Goal: Ask a question: Seek information or help from site administrators or community

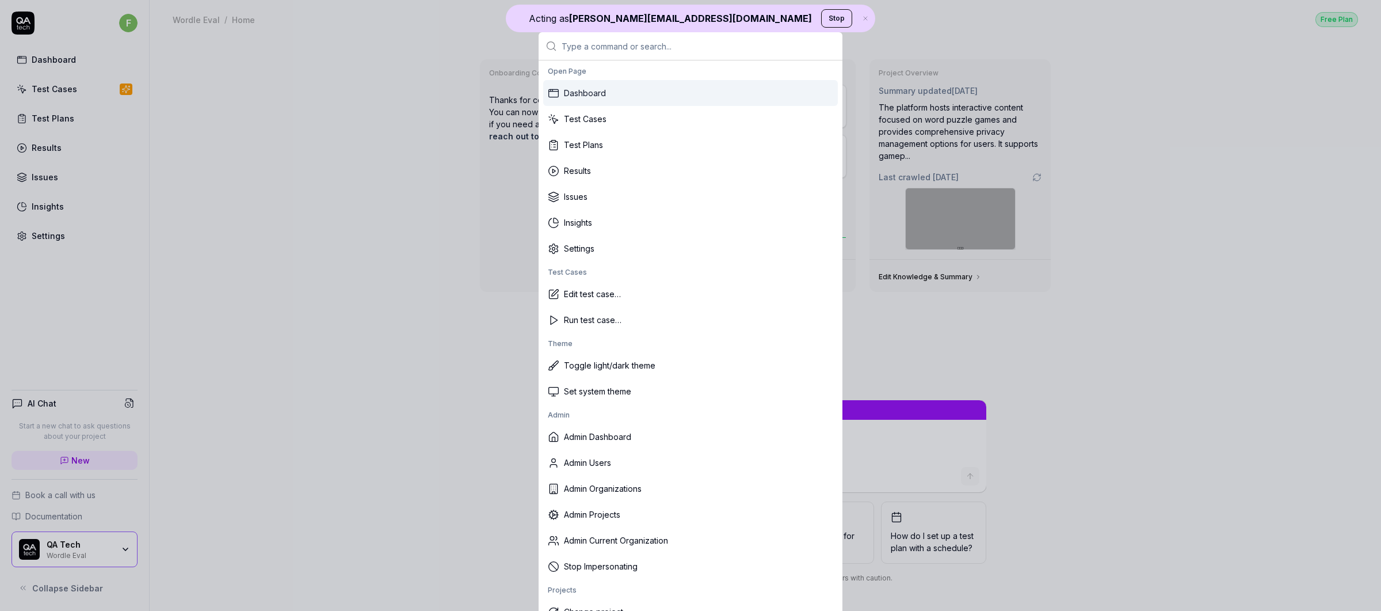
type textarea "*"
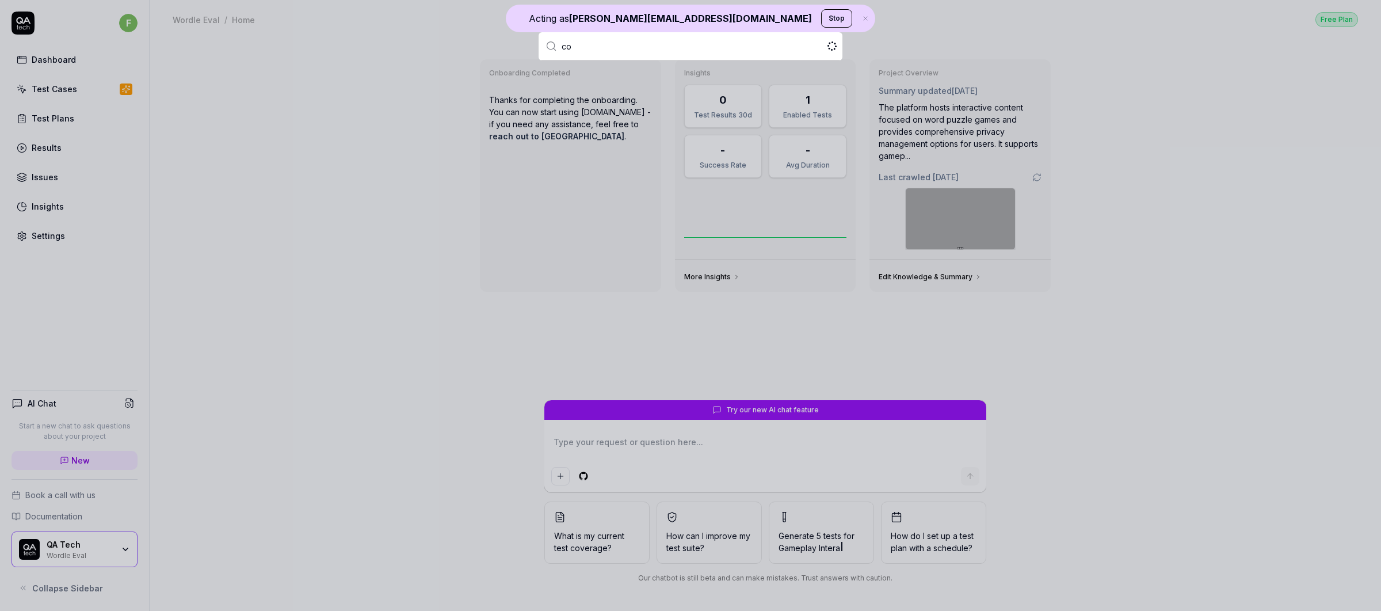
type input "c"
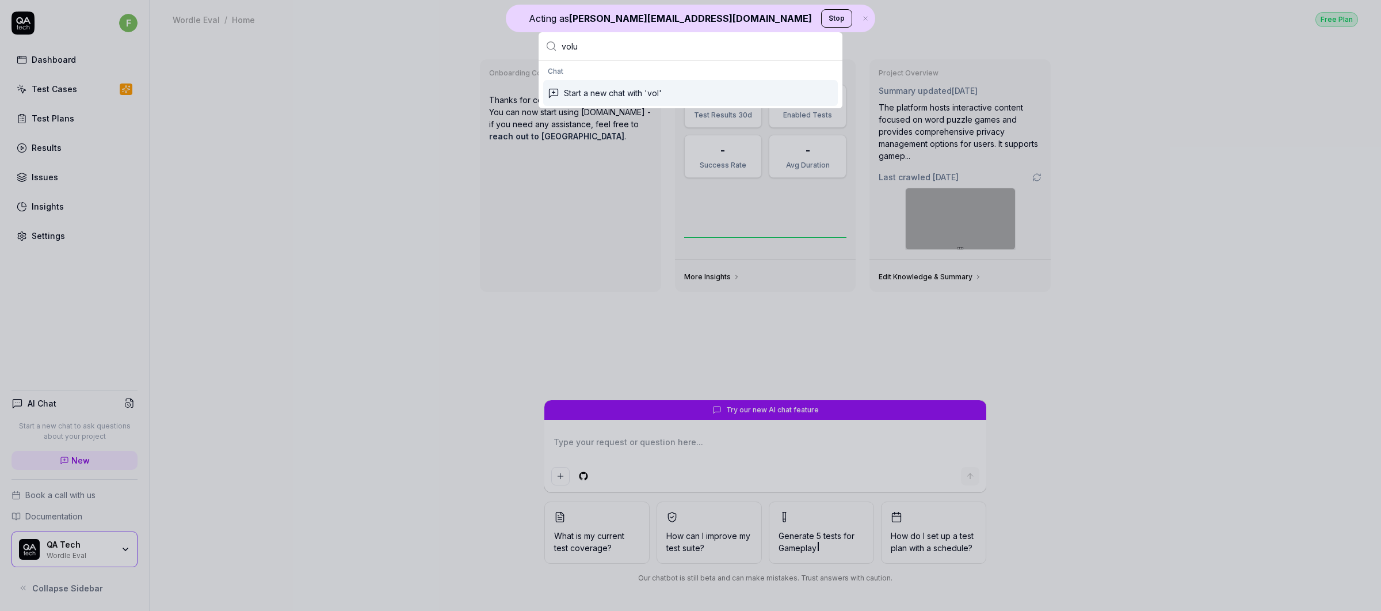
type input "volue"
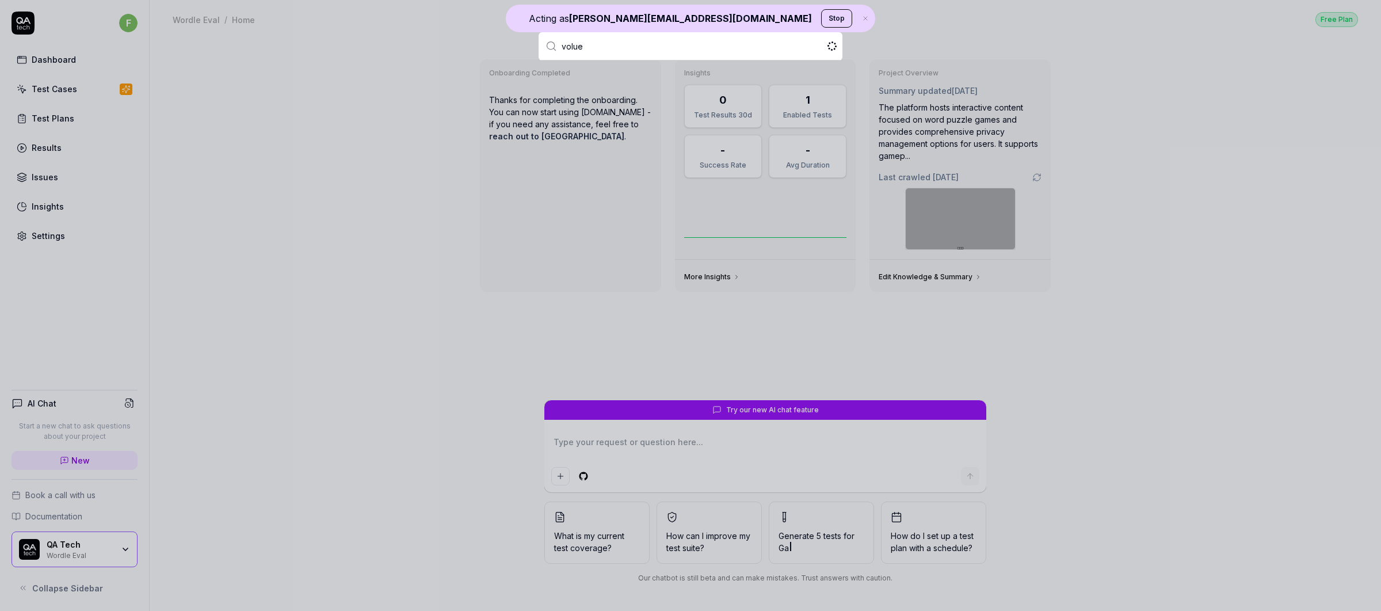
type textarea "*"
type input "v"
type input "volue"
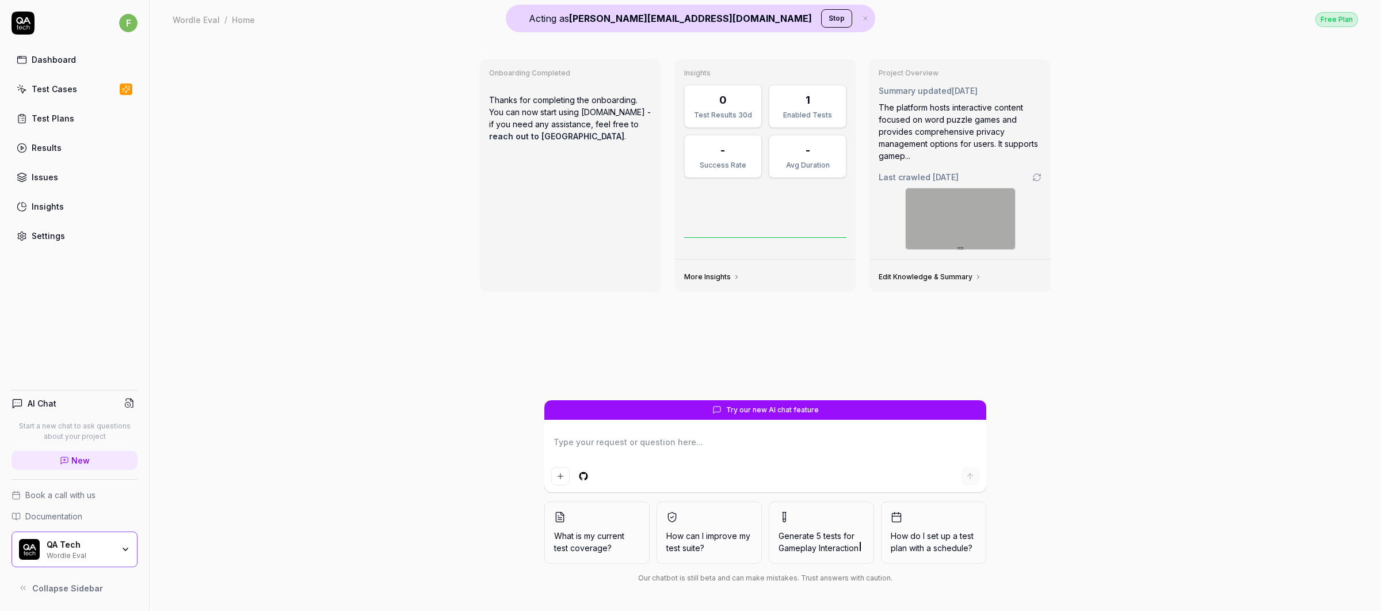
click at [389, 169] on div "Onboarding Completed Thanks for completing the onboarding. You can now start us…" at bounding box center [766, 325] width 1232 height 572
click at [52, 63] on div "Dashboard" at bounding box center [54, 60] width 44 height 12
type textarea "*"
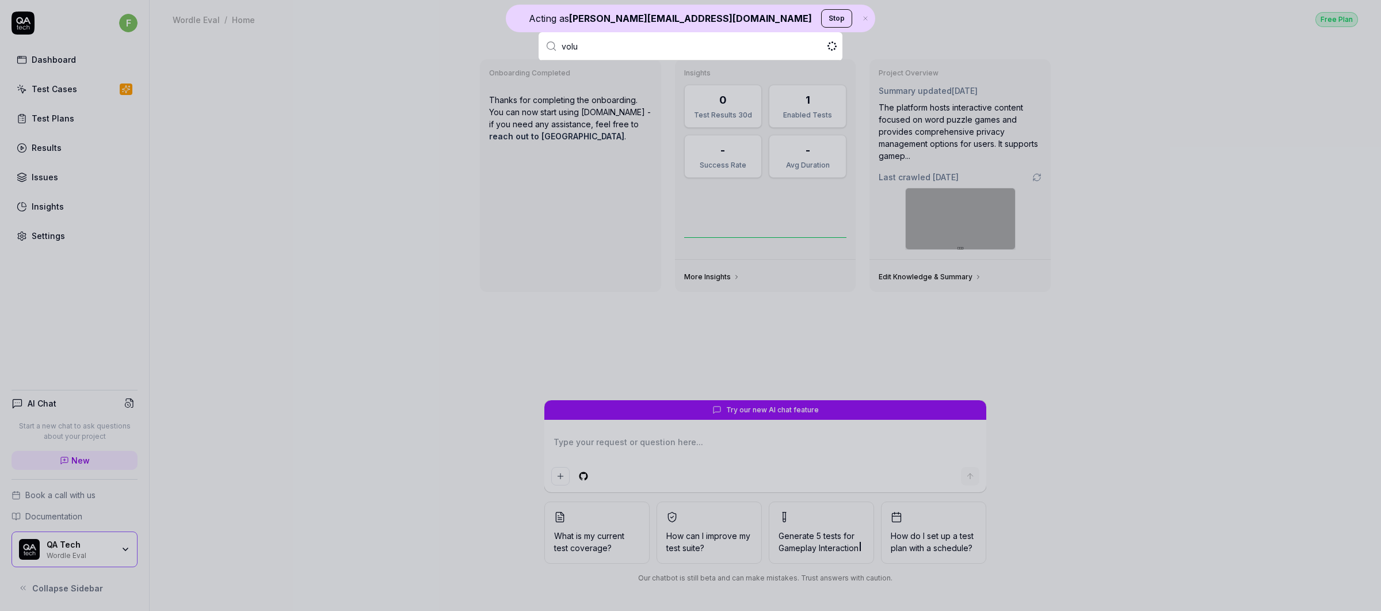
type input "volue"
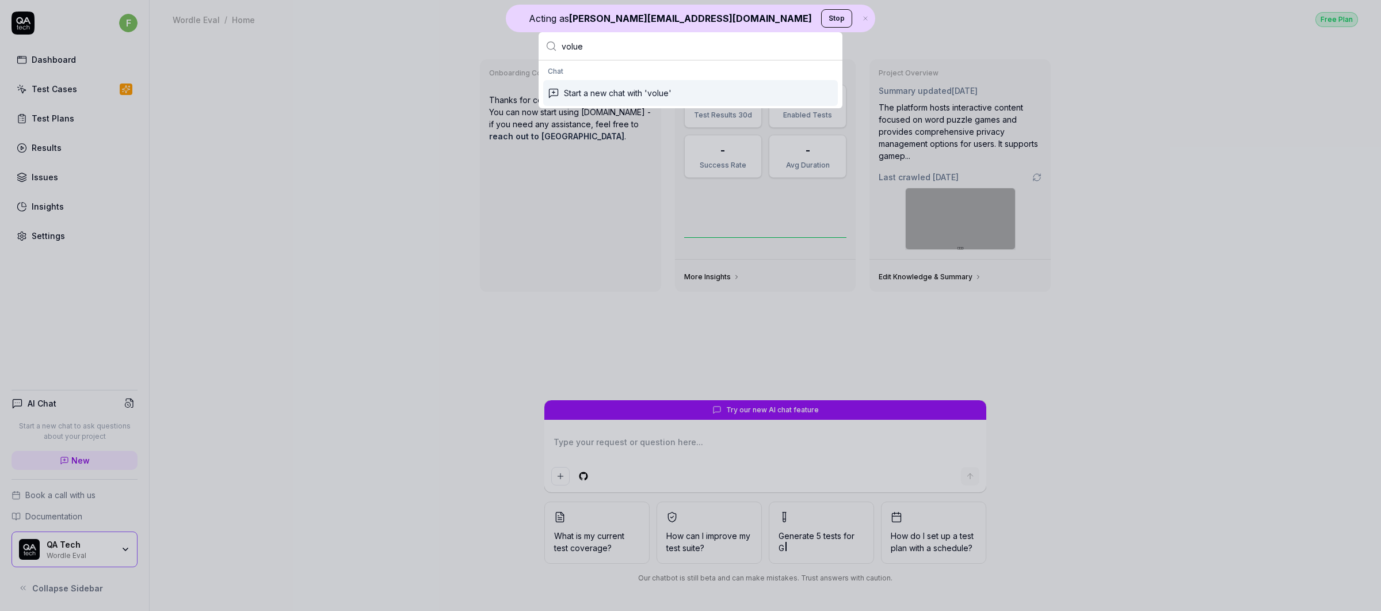
type textarea "*"
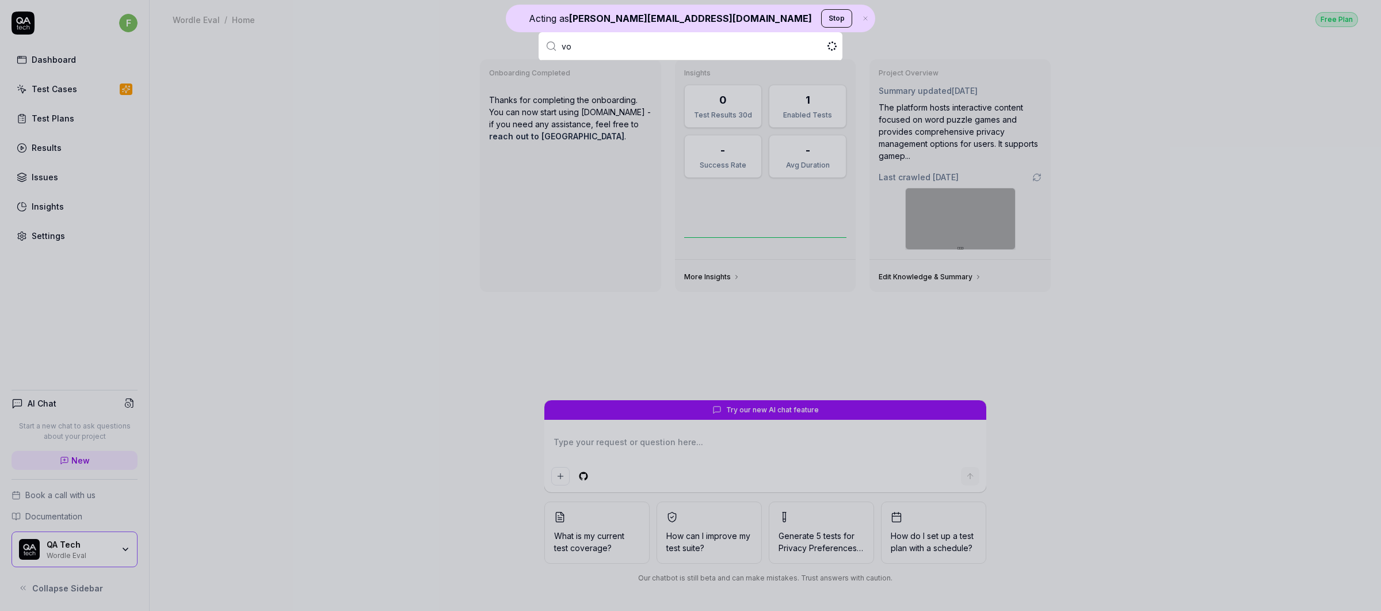
type input "v"
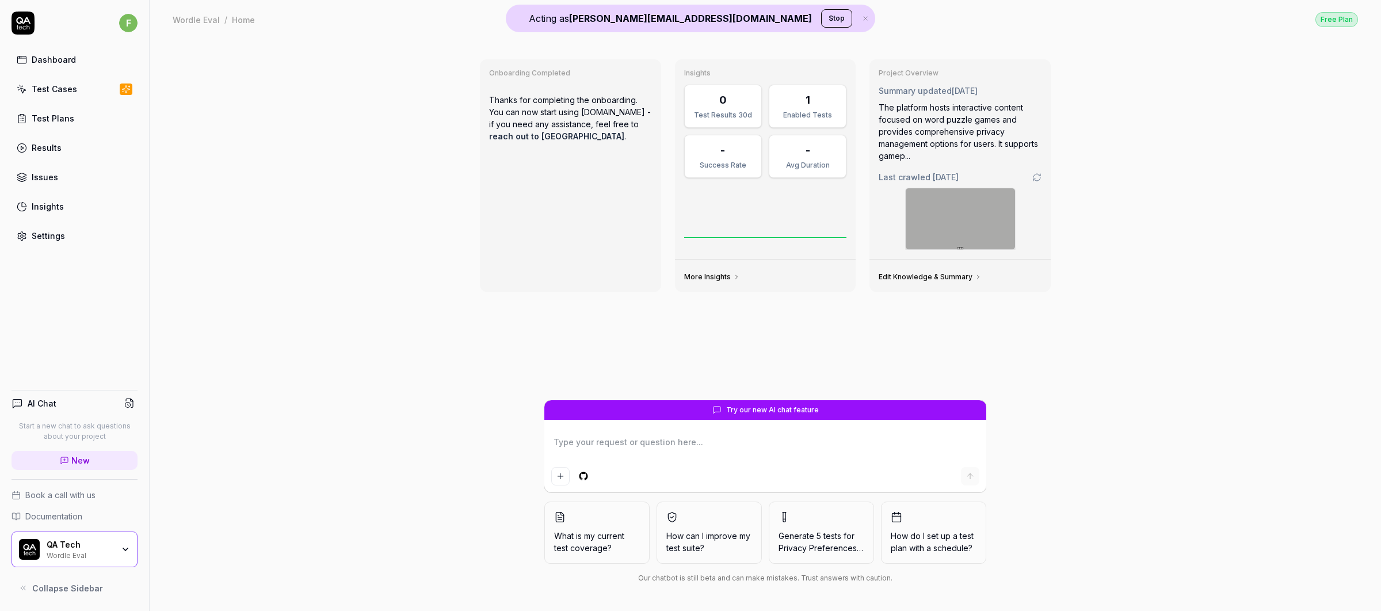
click at [821, 20] on button "Stop" at bounding box center [836, 18] width 31 height 18
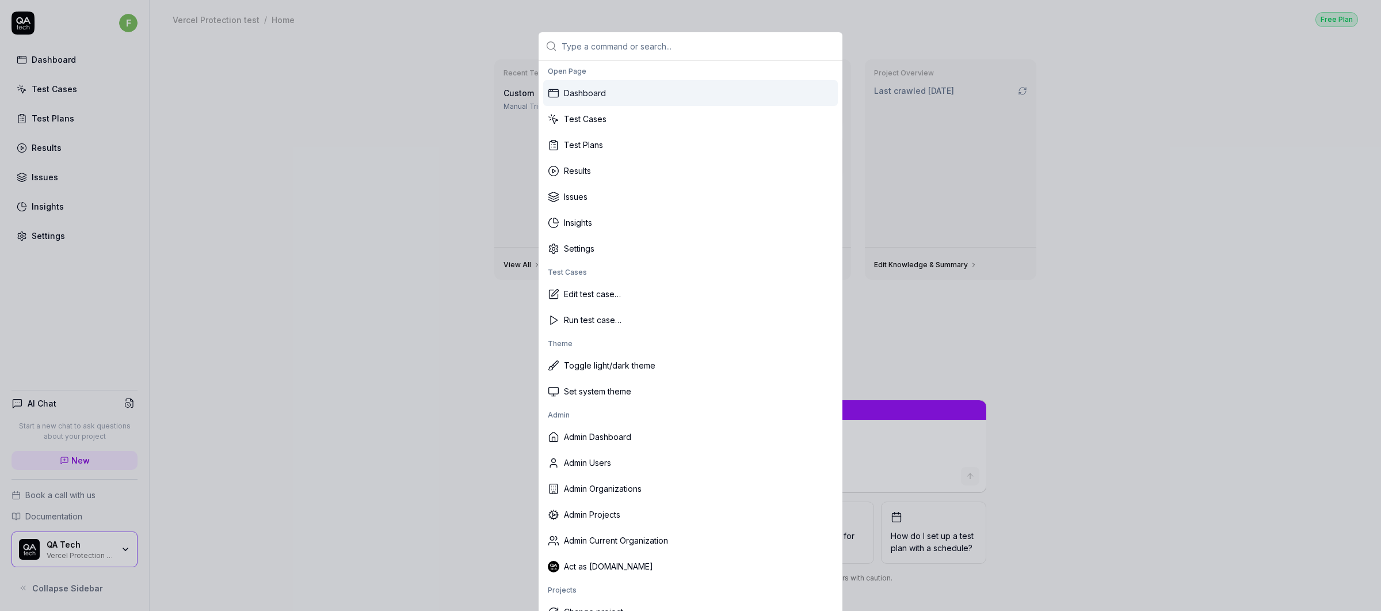
type textarea "*"
type input "v"
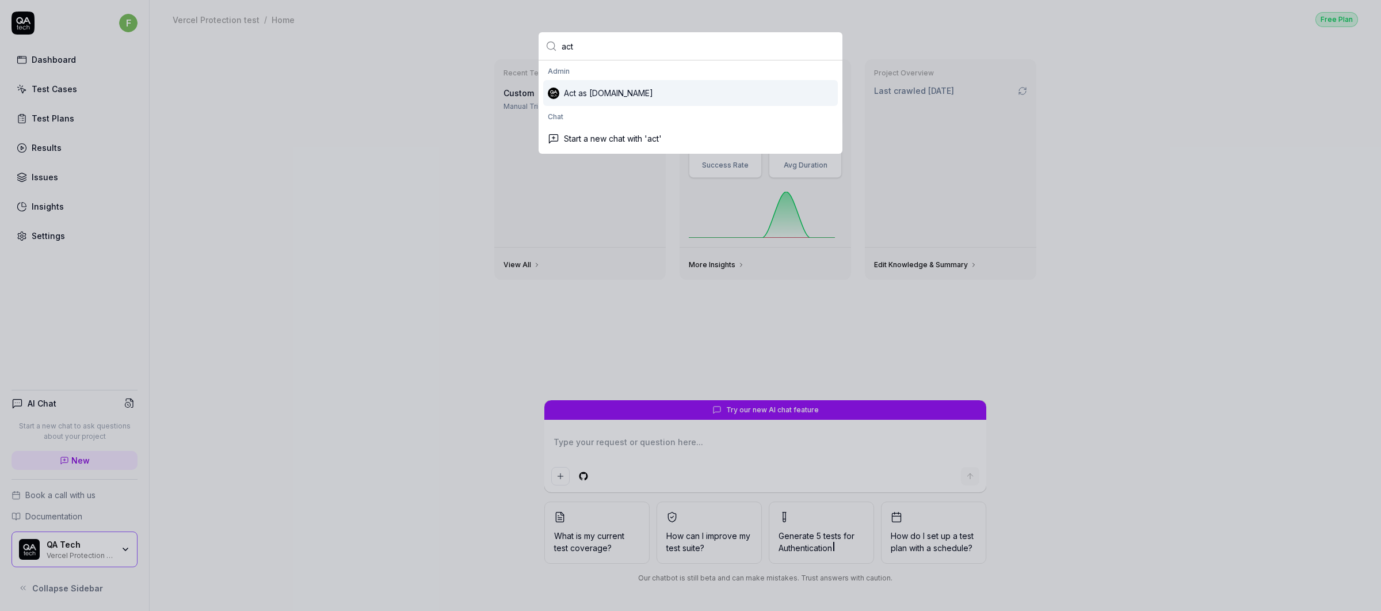
type input "act"
click at [594, 88] on div "Act as [DOMAIN_NAME]" at bounding box center [690, 93] width 295 height 26
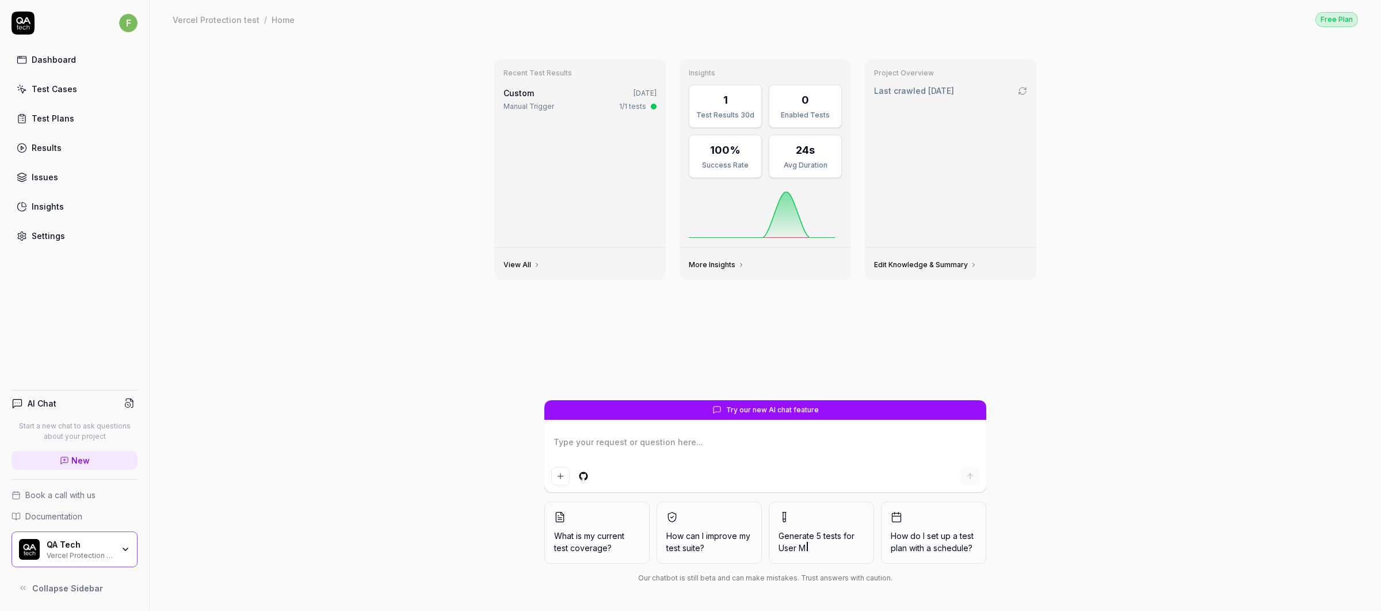
type textarea "*"
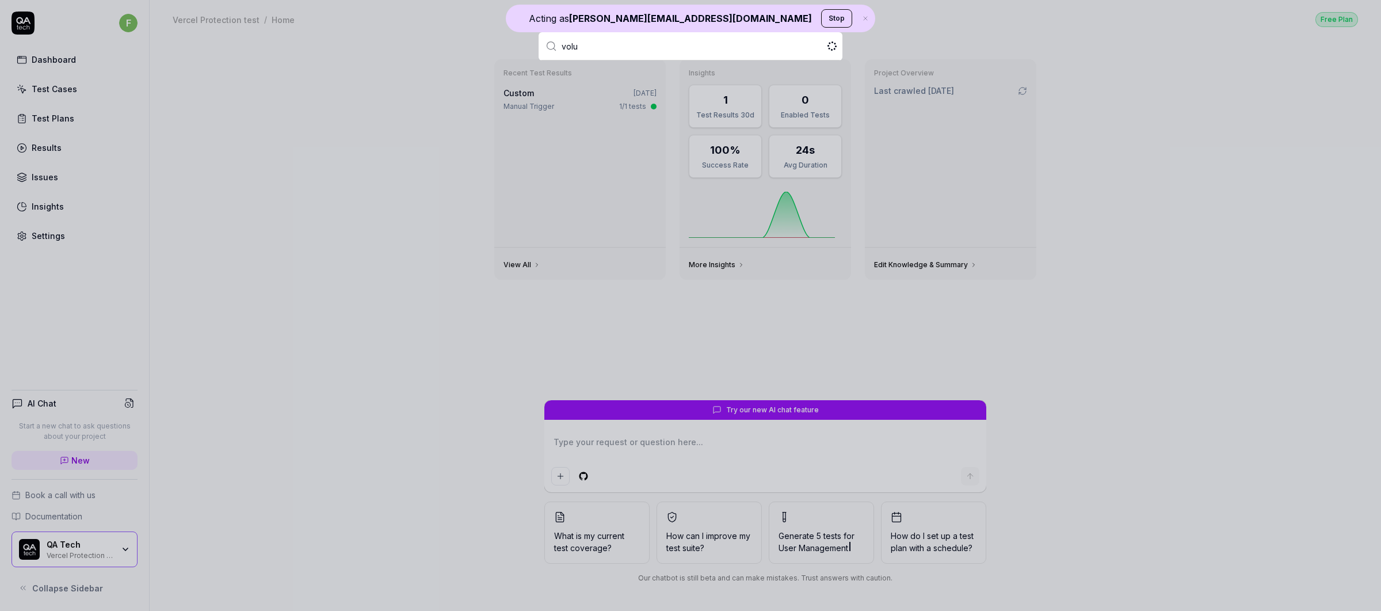
type input "volue"
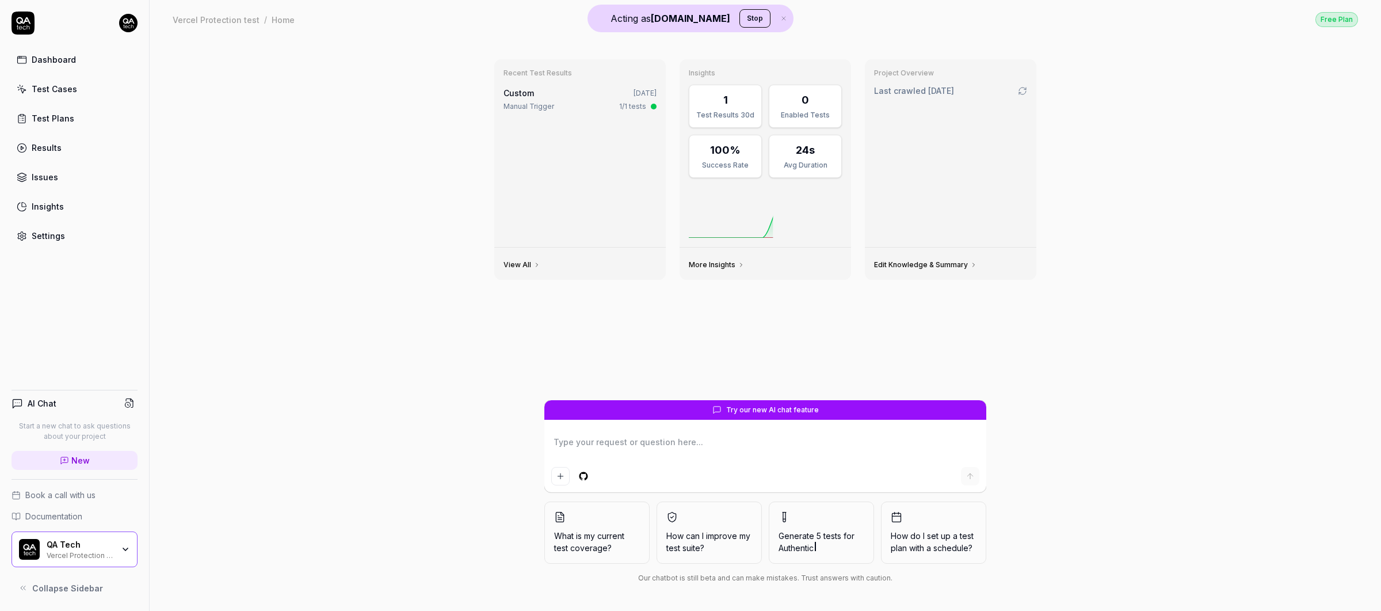
click at [411, 196] on div "Recent Test Results Custom [DATE] Manual Trigger 1/1 tests View All Insights 1 …" at bounding box center [766, 325] width 1232 height 572
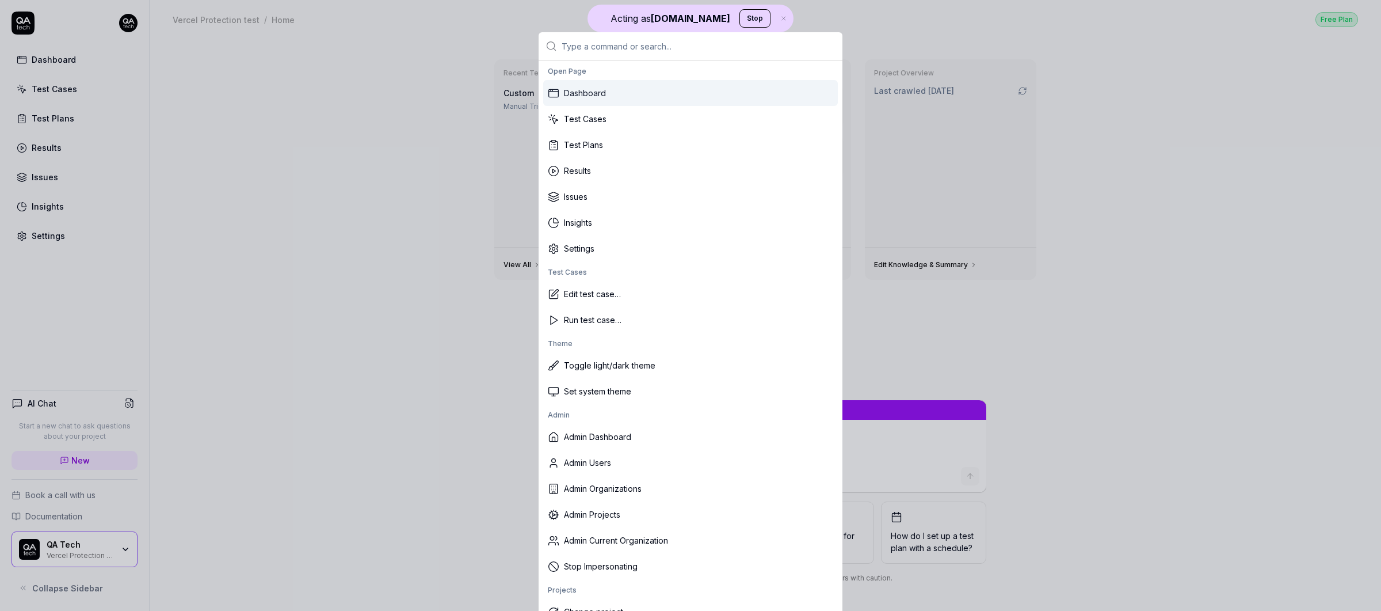
type textarea "*"
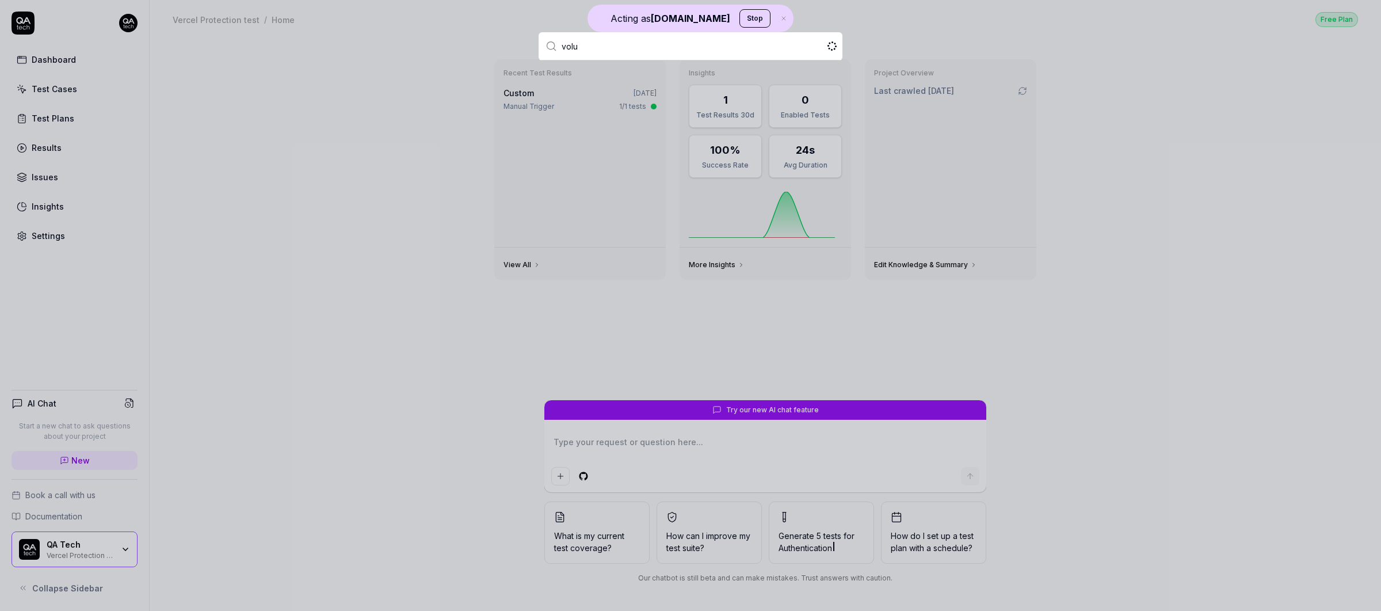
type input "volue"
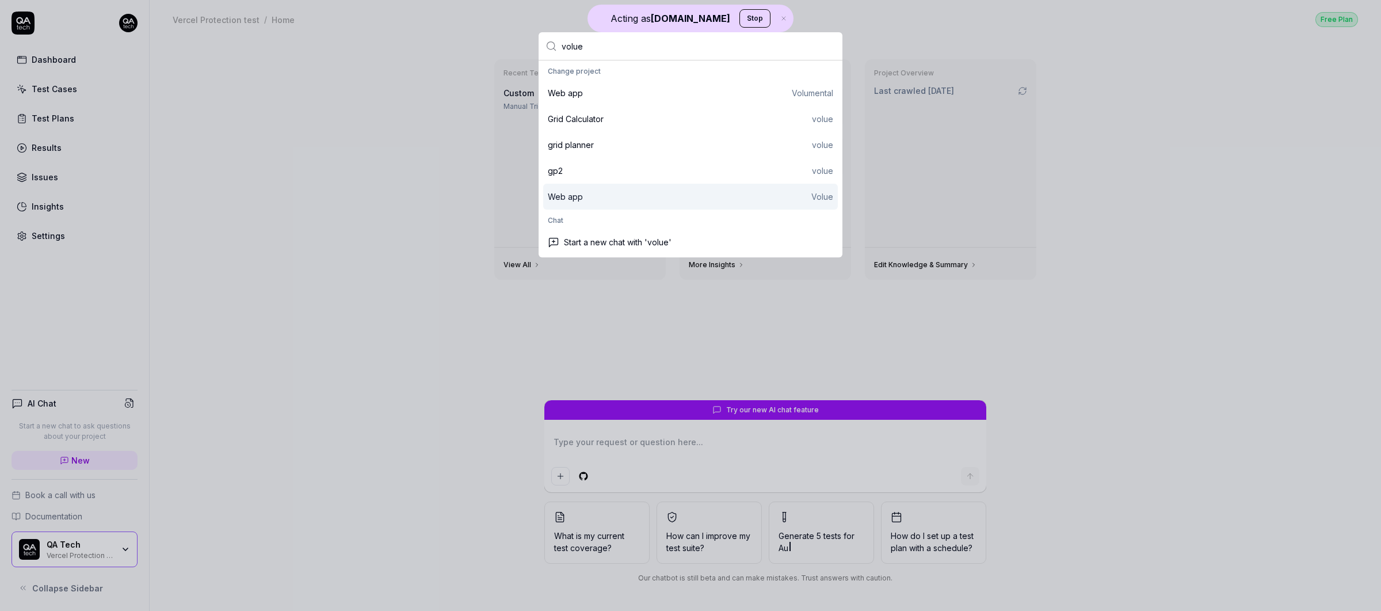
type textarea "*"
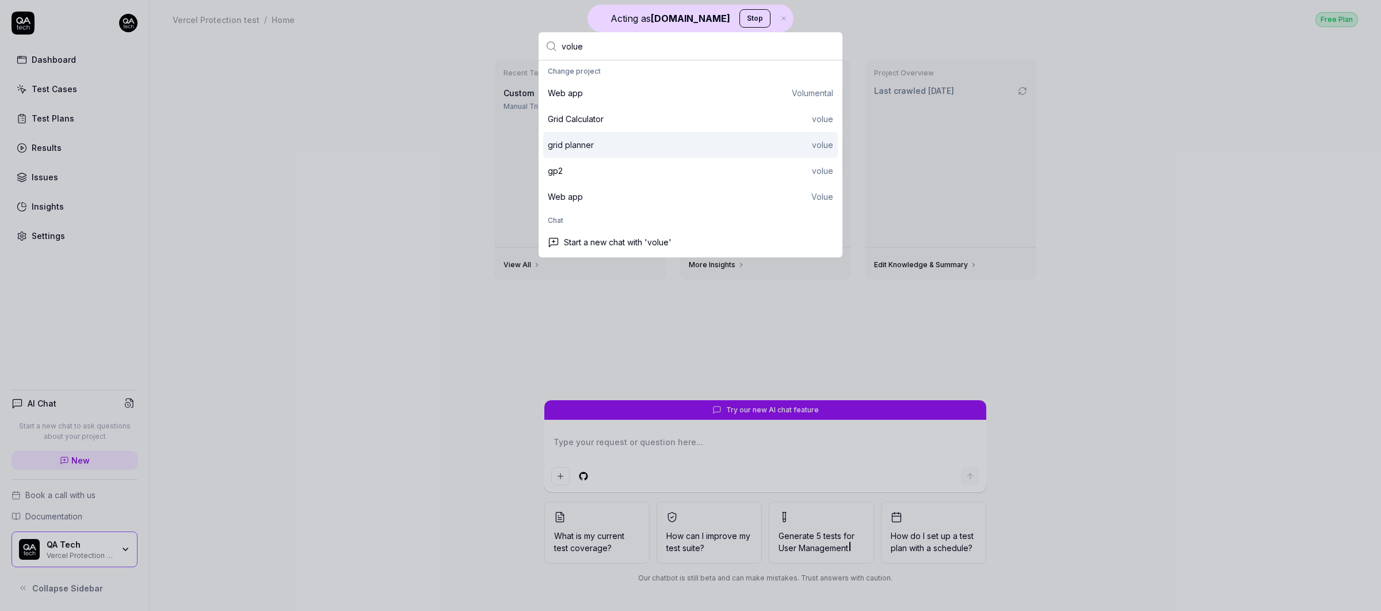
type input "volue"
click at [635, 151] on div "grid planner volue" at bounding box center [690, 145] width 295 height 26
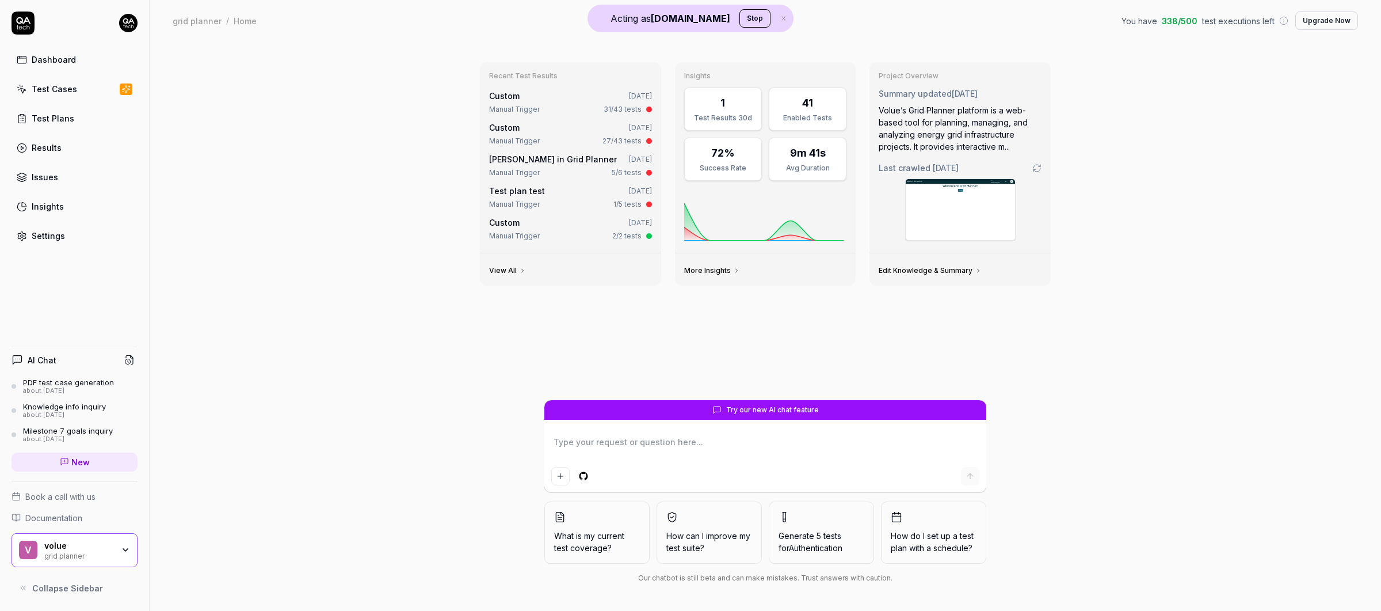
click at [48, 79] on link "Test Cases" at bounding box center [75, 89] width 126 height 22
type textarea "*"
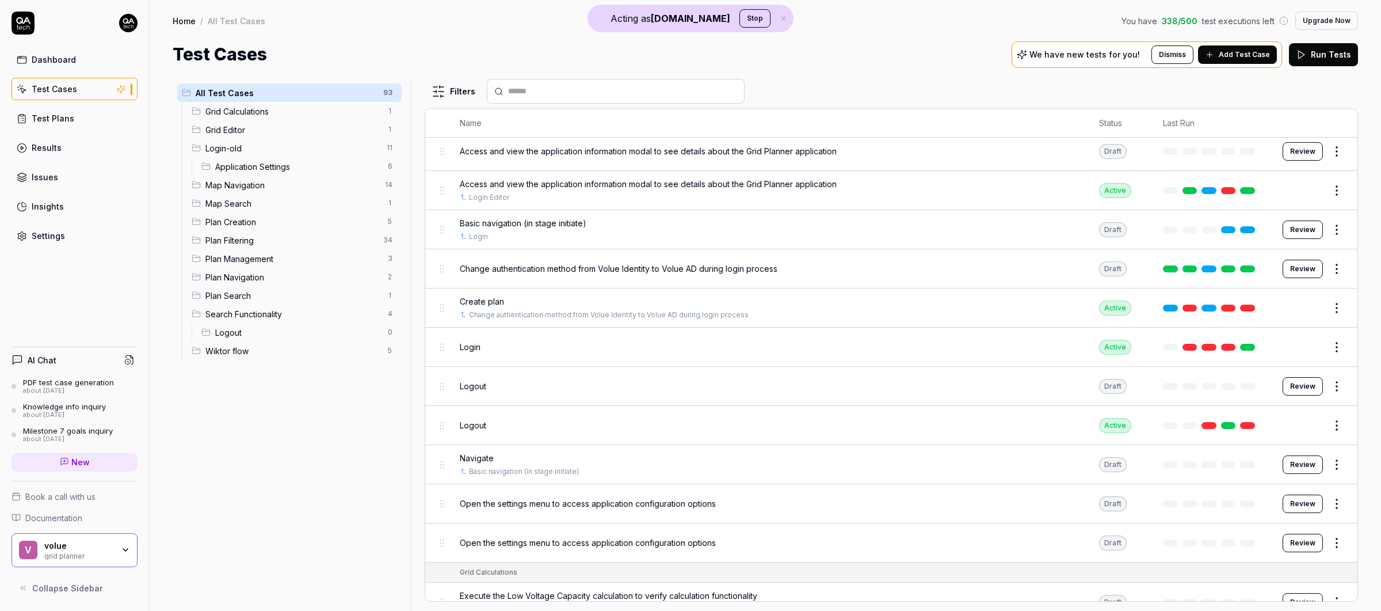
scroll to position [7, 0]
click at [289, 238] on span "Plan Filtering" at bounding box center [290, 240] width 171 height 12
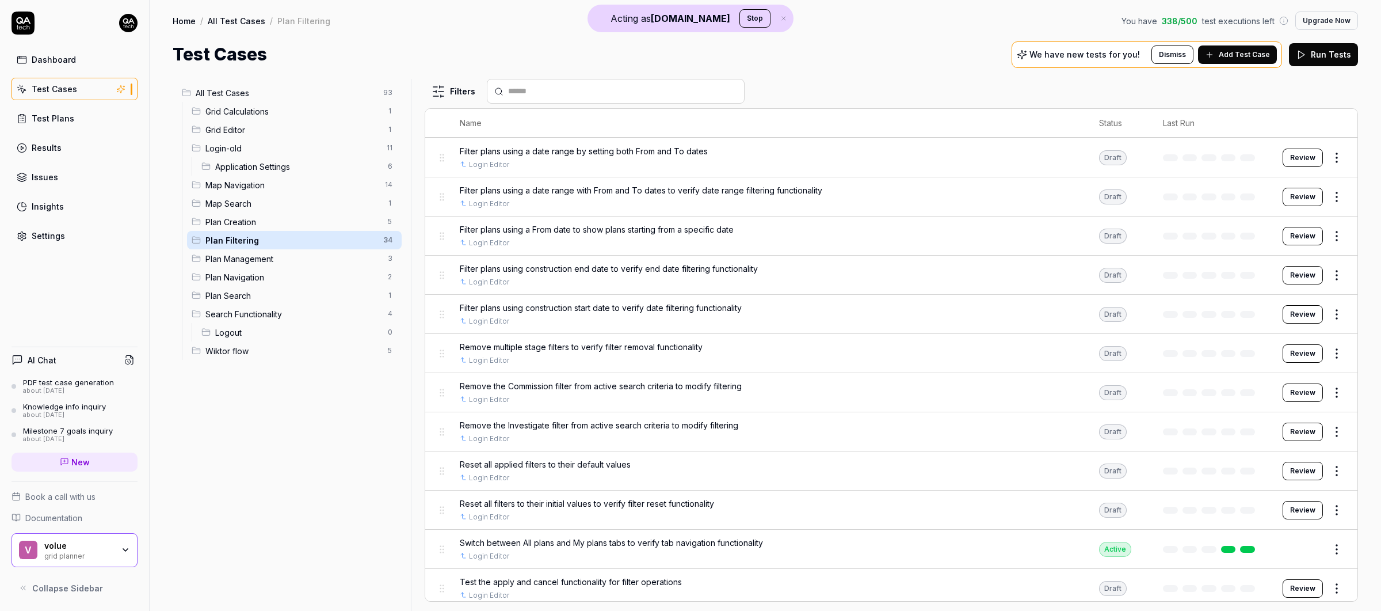
scroll to position [878, 0]
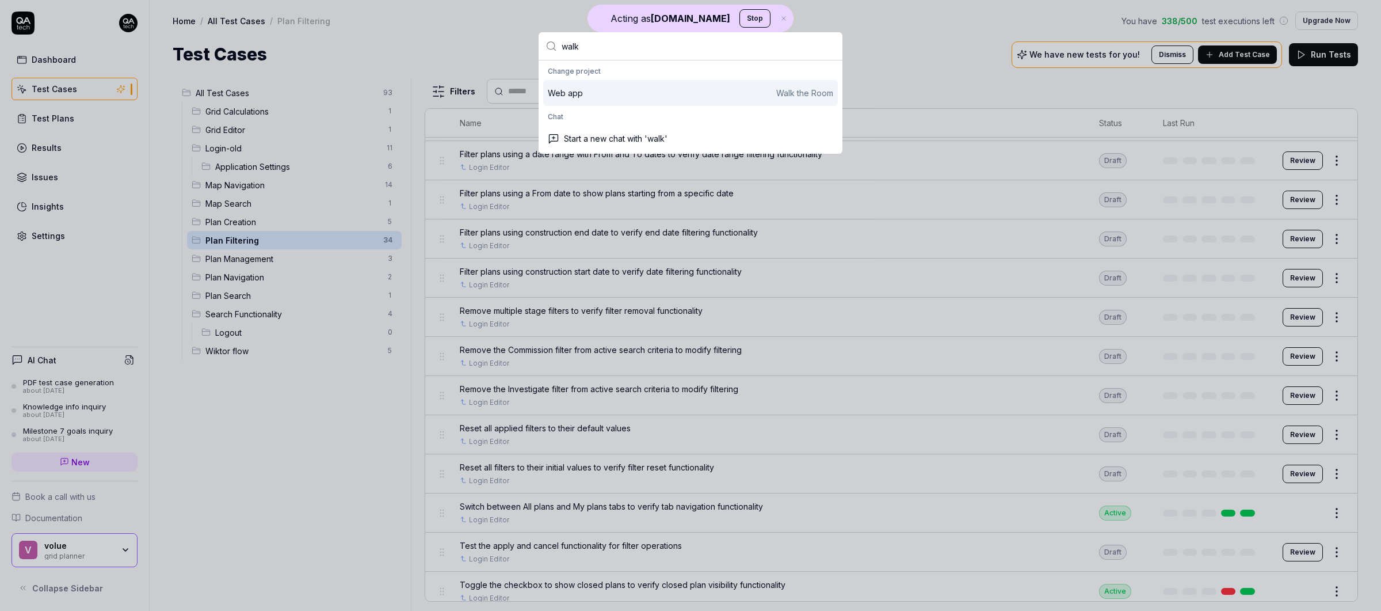
type input "walk"
click at [638, 95] on div "Web app Walk the Room" at bounding box center [690, 93] width 285 height 12
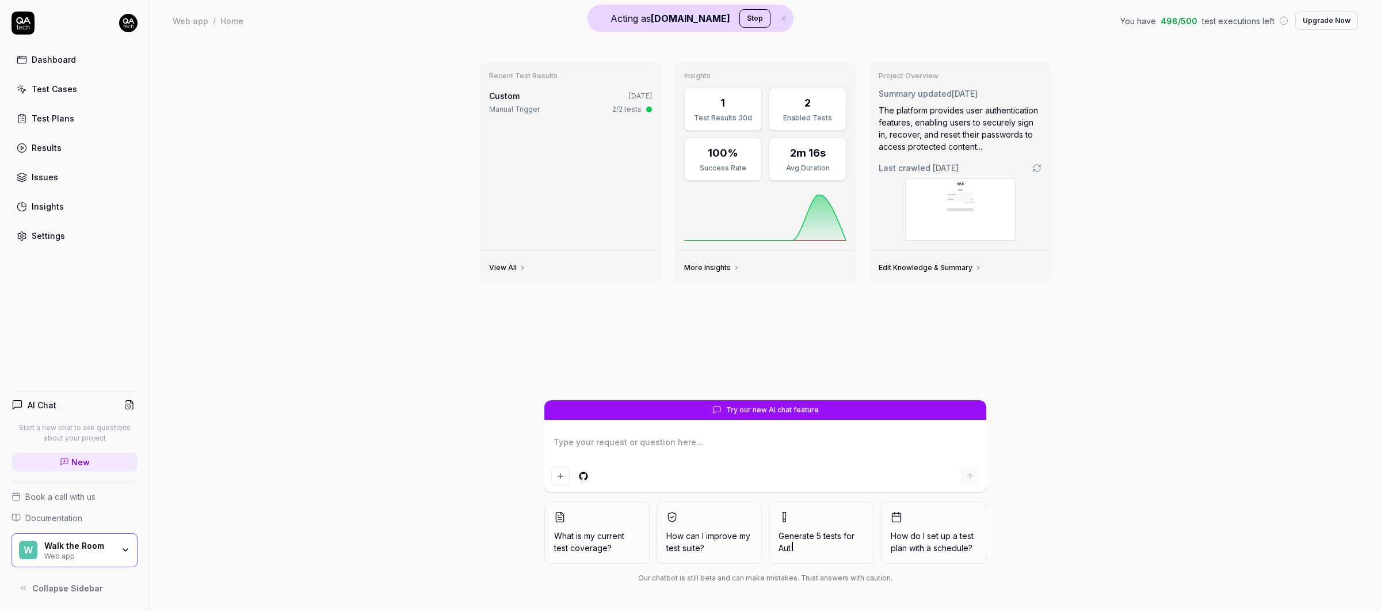
type textarea "*"
click at [60, 88] on div "Test Cases" at bounding box center [54, 89] width 45 height 12
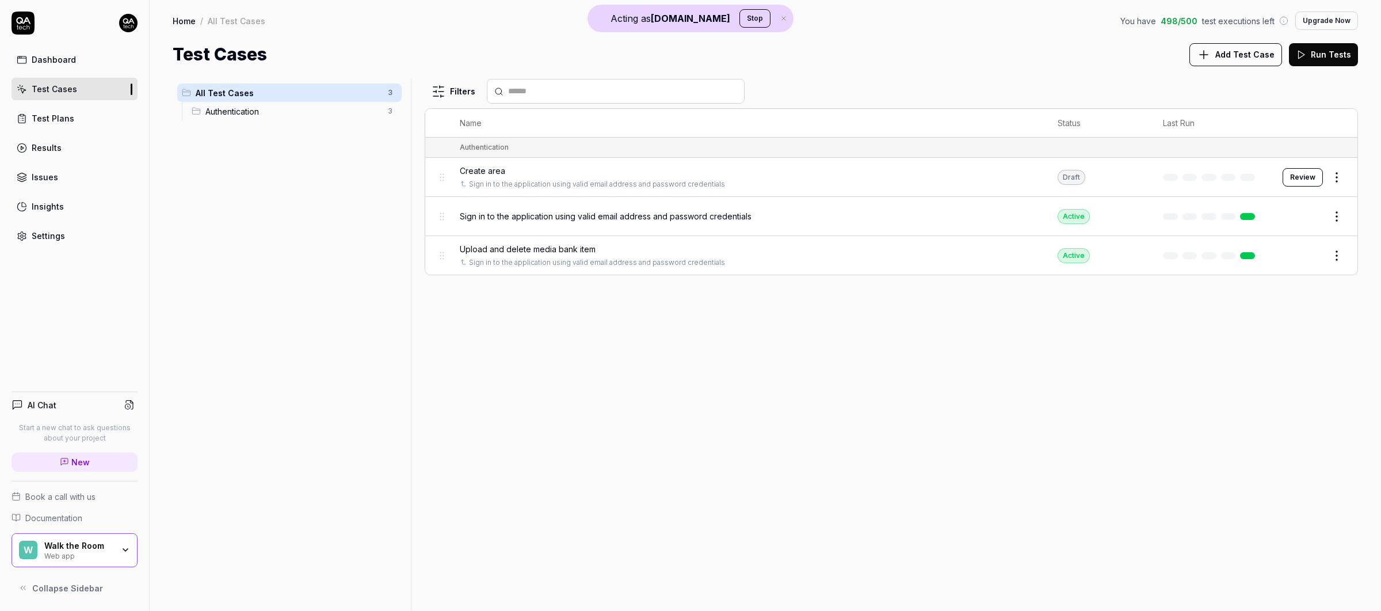
click at [78, 461] on span "New" at bounding box center [80, 462] width 18 height 12
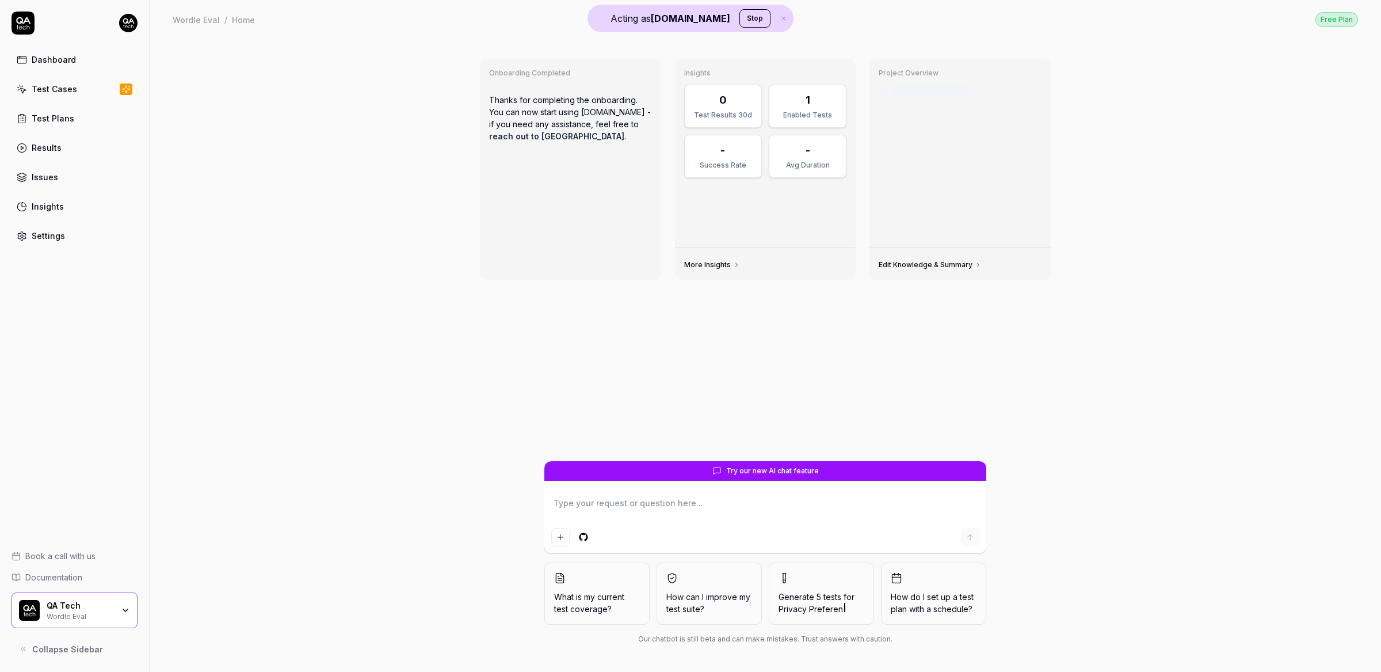
type textarea "*"
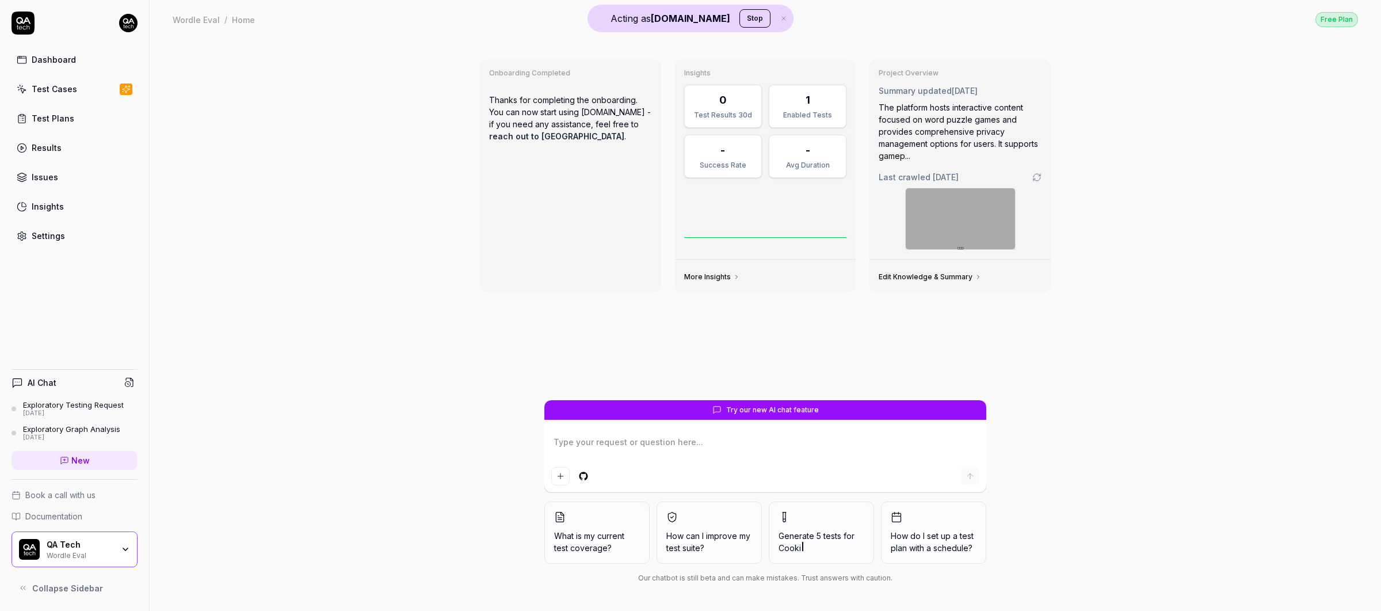
type textarea "*"
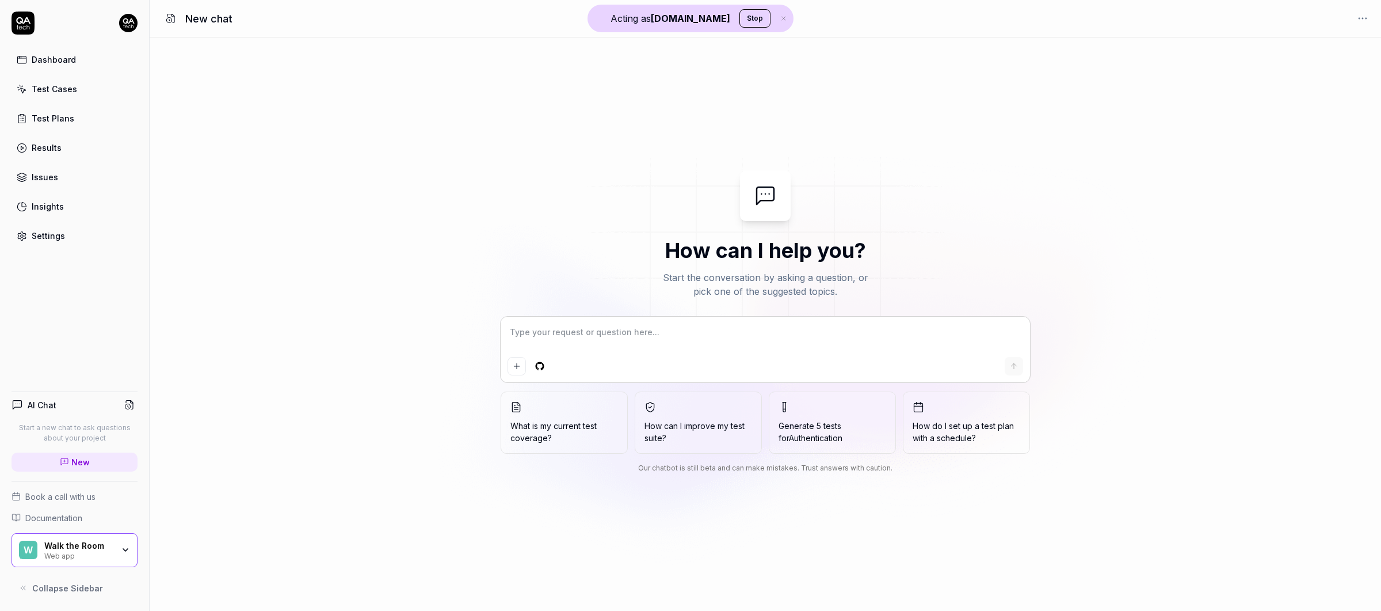
type textarea "D"
type textarea "*"
type textarea "Do"
type textarea "*"
type textarea "Doe"
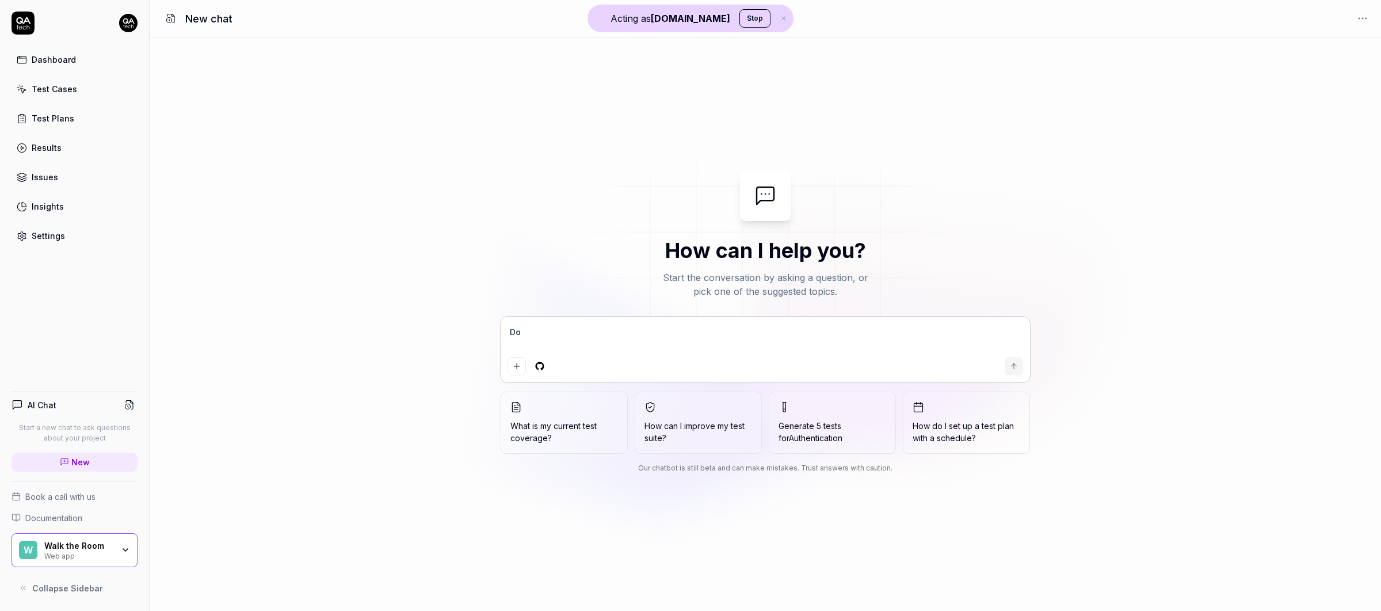
type textarea "*"
type textarea "Does"
type textarea "*"
type textarea "Does"
type textarea "*"
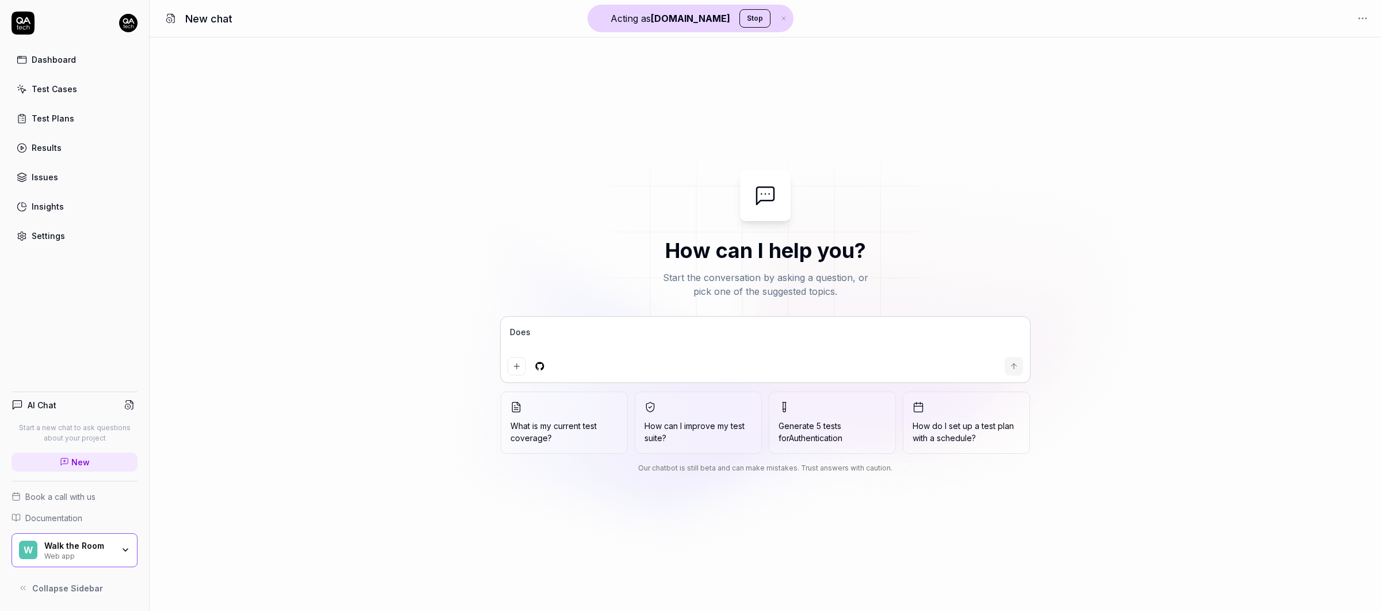
type textarea "Does i"
type textarea "*"
type textarea "Does it"
type textarea "*"
type textarea "Does it"
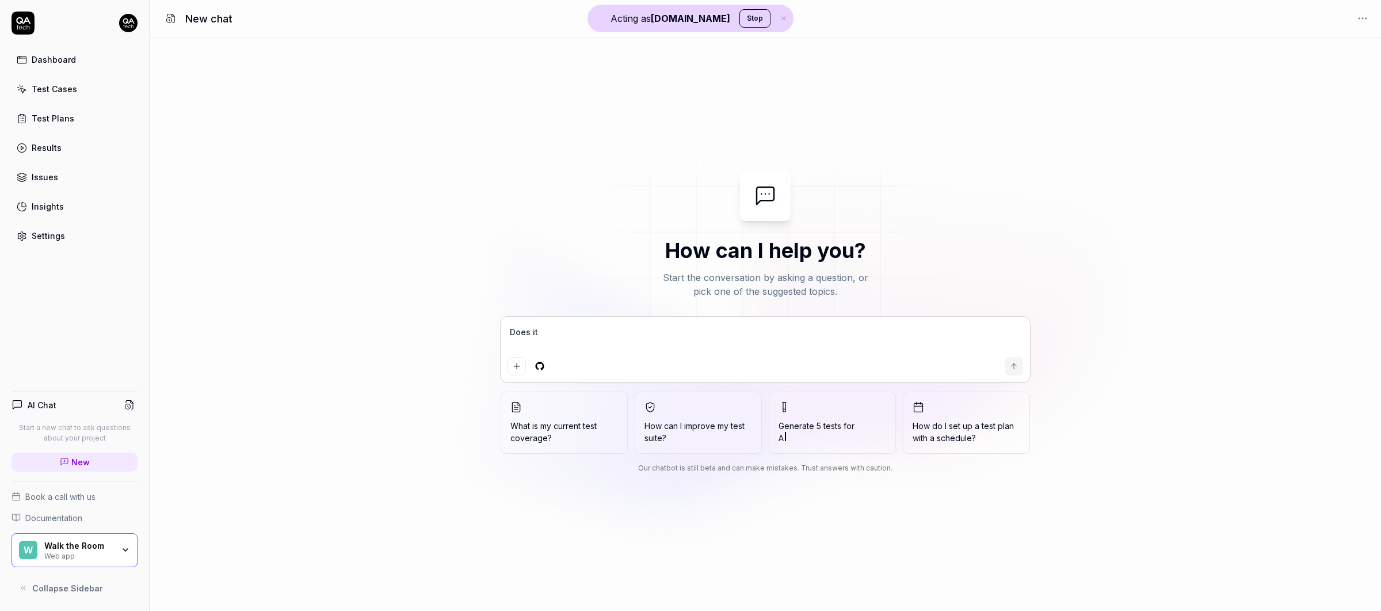
type textarea "*"
type textarea "Does it w"
type textarea "*"
type textarea "Does it wo"
type textarea "*"
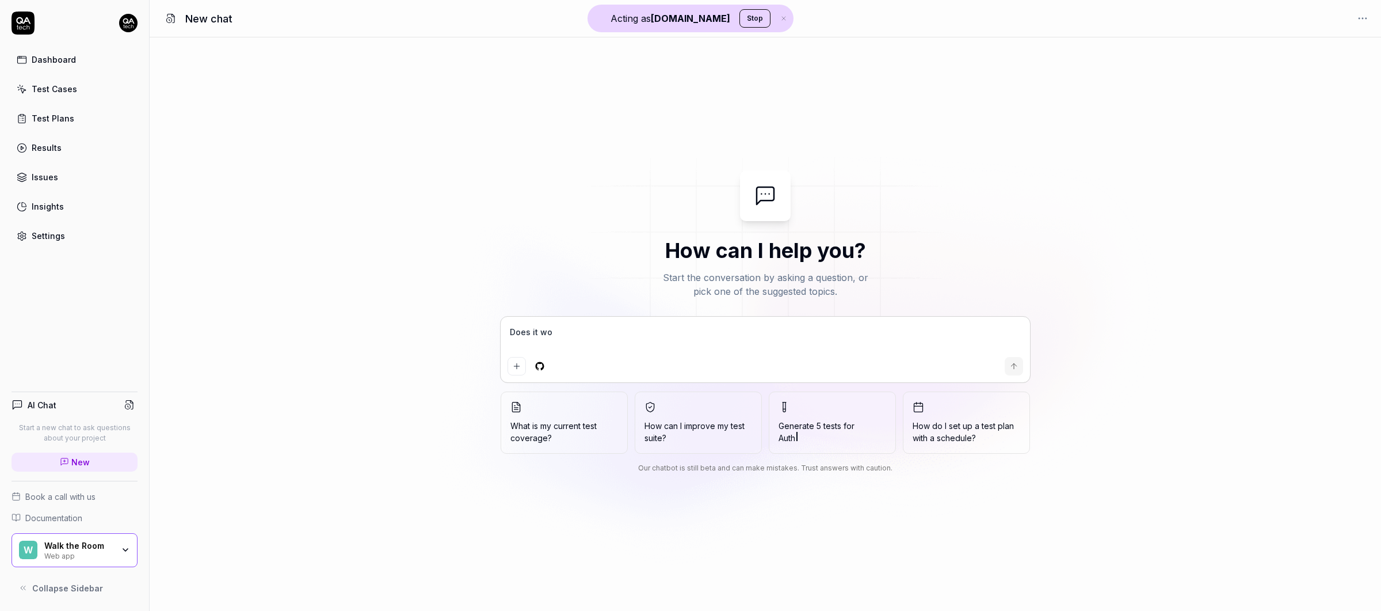
type textarea "Does it wor"
type textarea "*"
type textarea "Does it work"
type textarea "*"
type textarea "Does it work"
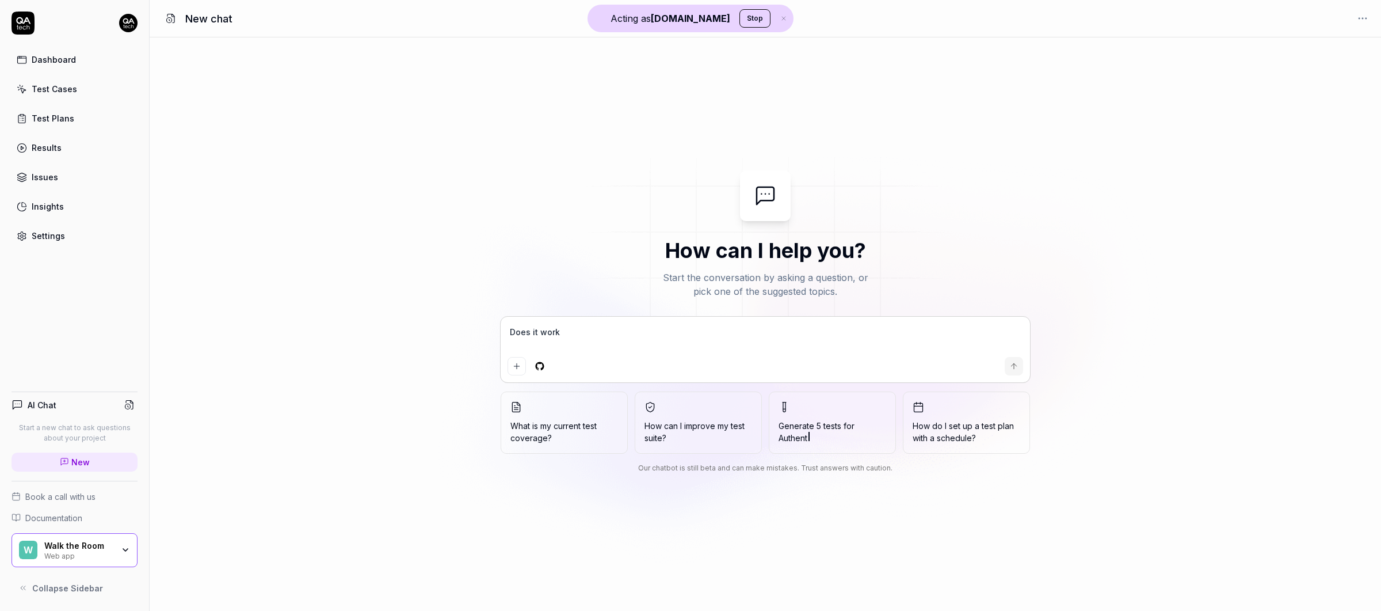
type textarea "*"
type textarea "Does it work w"
type textarea "*"
type textarea "Does it work wi"
type textarea "*"
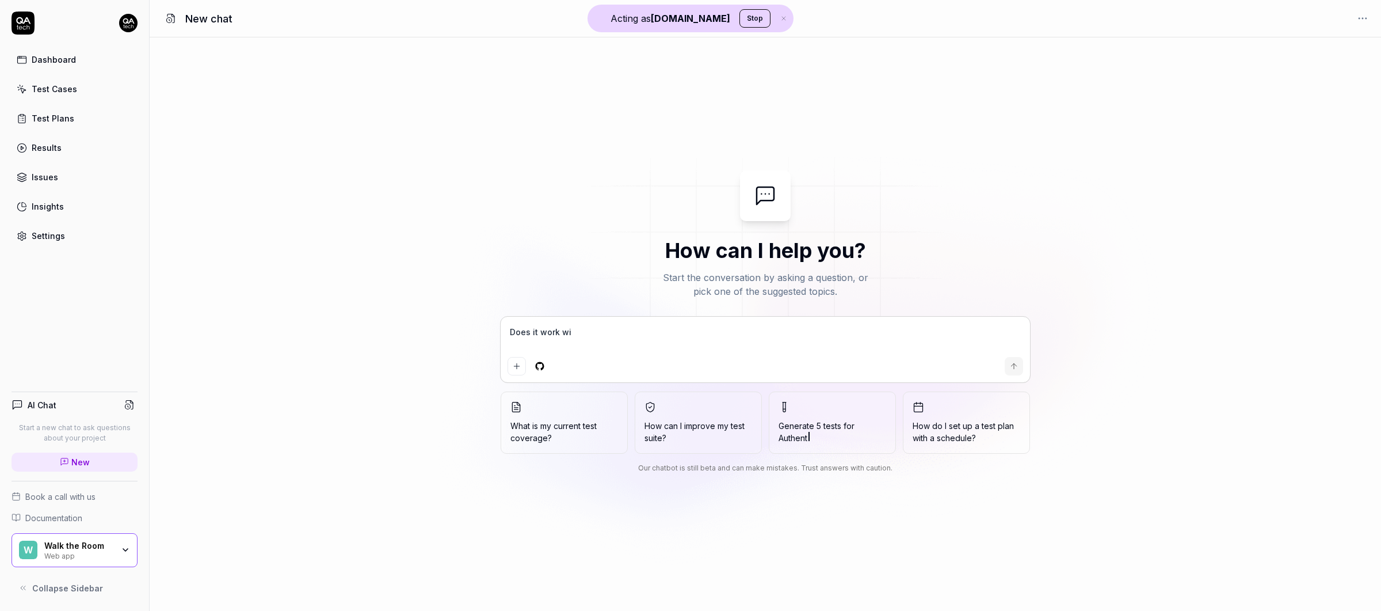
type textarea "Does it work wit"
type textarea "*"
type textarea "Does it work with"
type textarea "*"
type textarea "Does it work with"
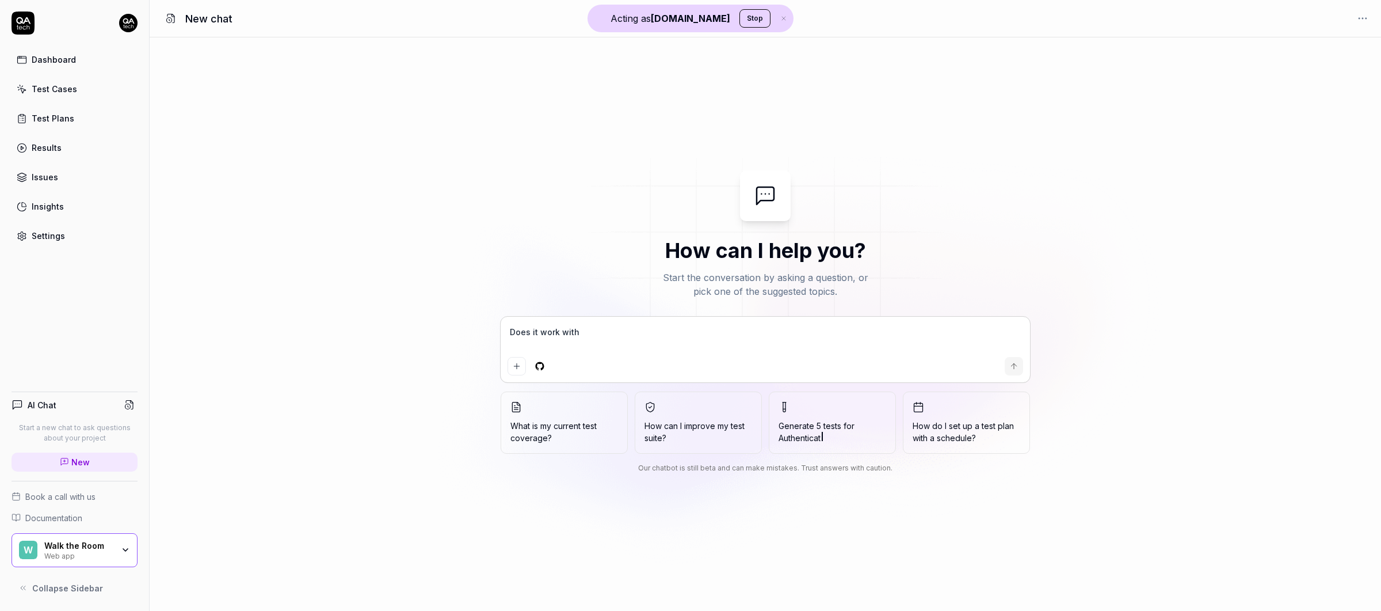
type textarea "*"
type textarea "Does it work with O"
type textarea "*"
type textarea "Does it work with OT"
type textarea "*"
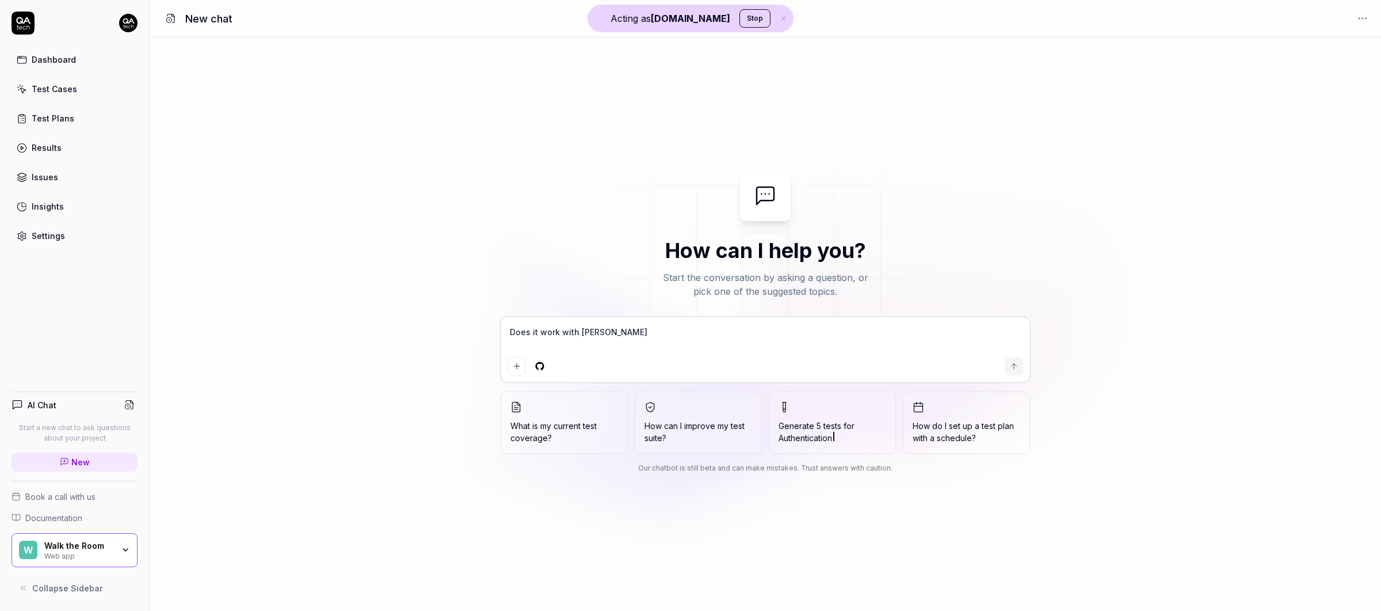
type textarea "Does it work with OTP"
type textarea "*"
type textarea "Does it work with OTP"
type textarea "*"
type textarea "Does it work with OTP ("
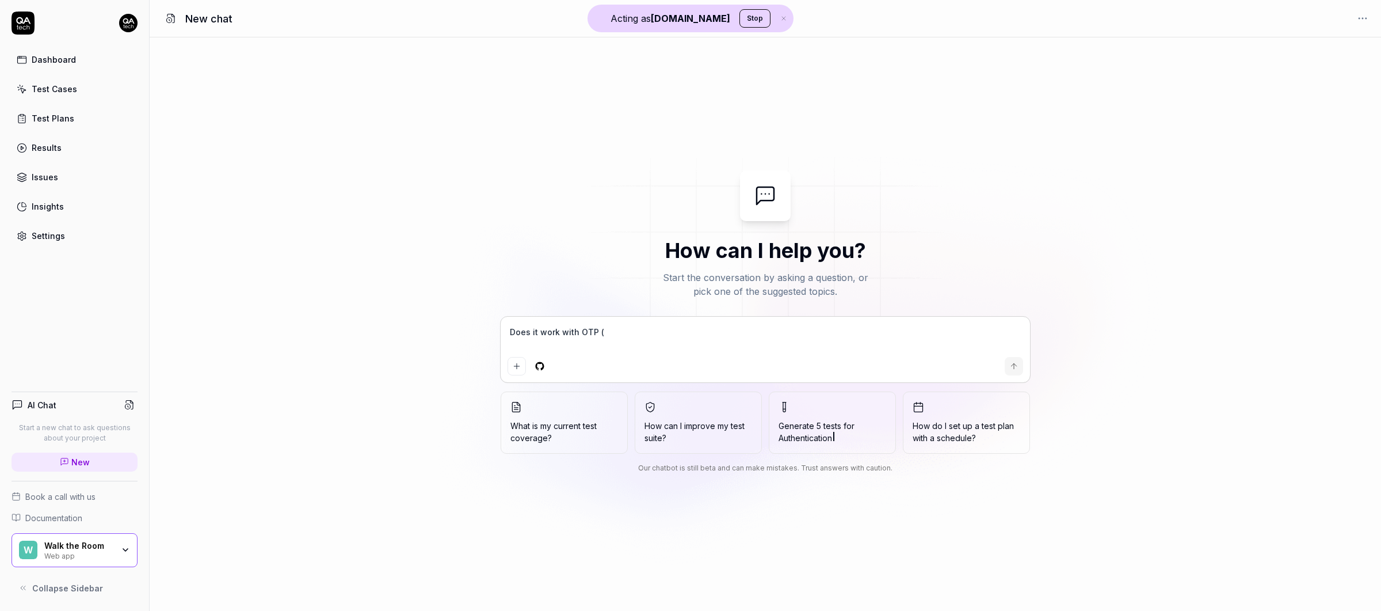
type textarea "*"
type textarea "Does it work with OTP"
type textarea "*"
type textarea "Does it work with OTP /"
type textarea "*"
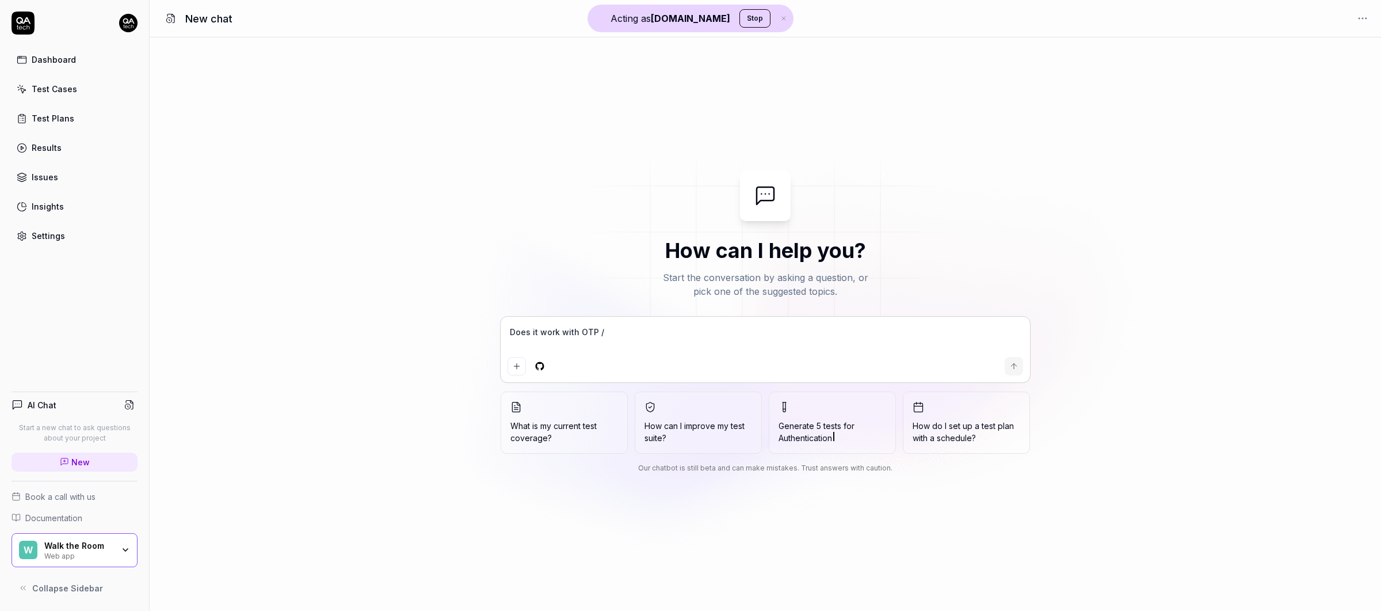
type textarea "Does it work with OTP"
type textarea "*"
type textarea "Does it work with OTP ("
type textarea "*"
type textarea "Does it work with OTP (o"
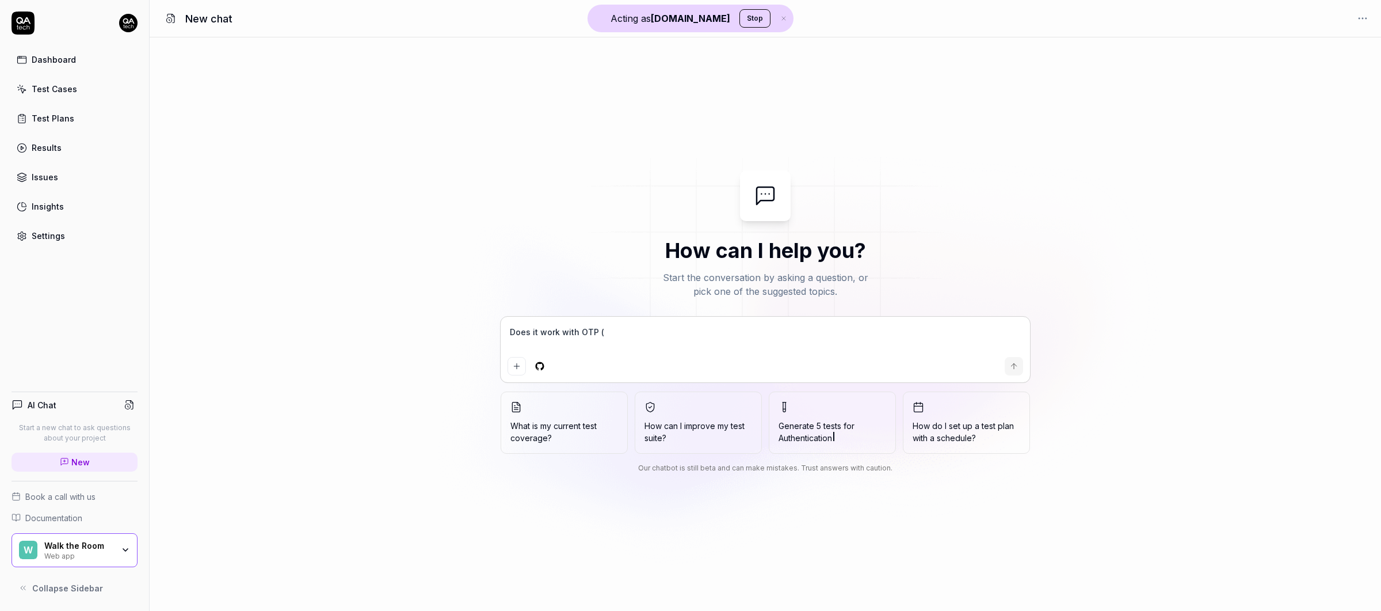
type textarea "*"
type textarea "Does it work with OTP (on"
type textarea "*"
type textarea "Does it work with OTP (one"
type textarea "*"
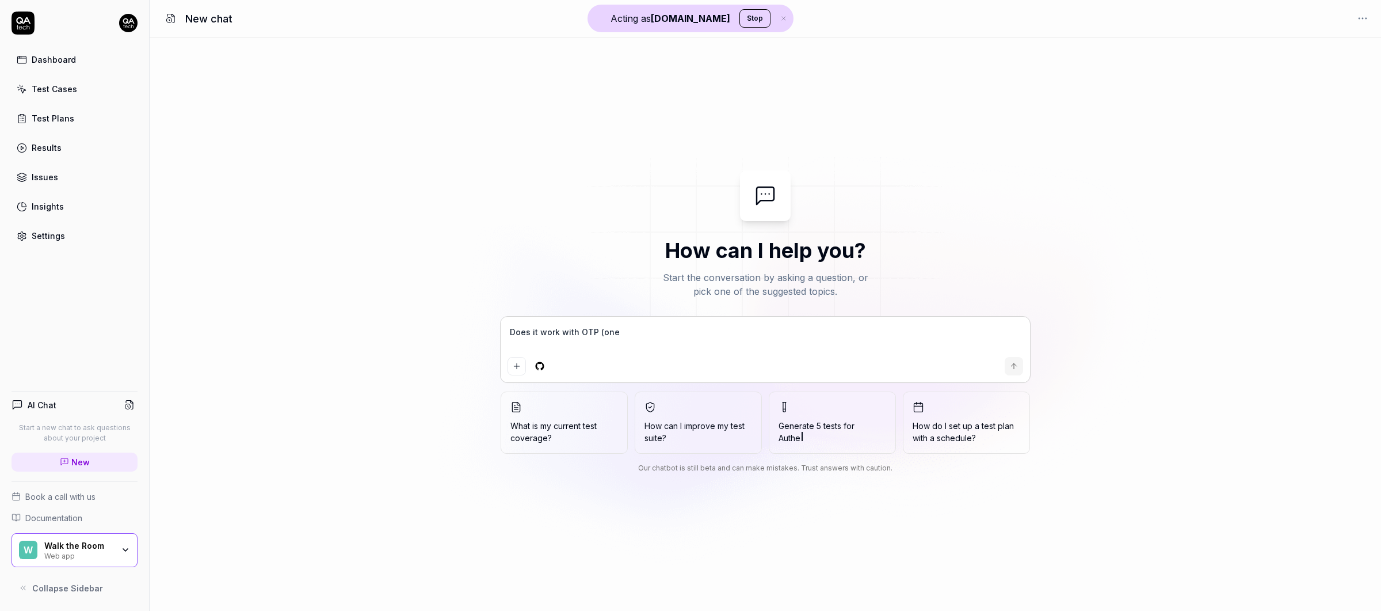
type textarea "Does it work with OTP (one"
type textarea "*"
type textarea "Does it work with OTP (one t"
type textarea "*"
type textarea "Does it work with OTP (one ti"
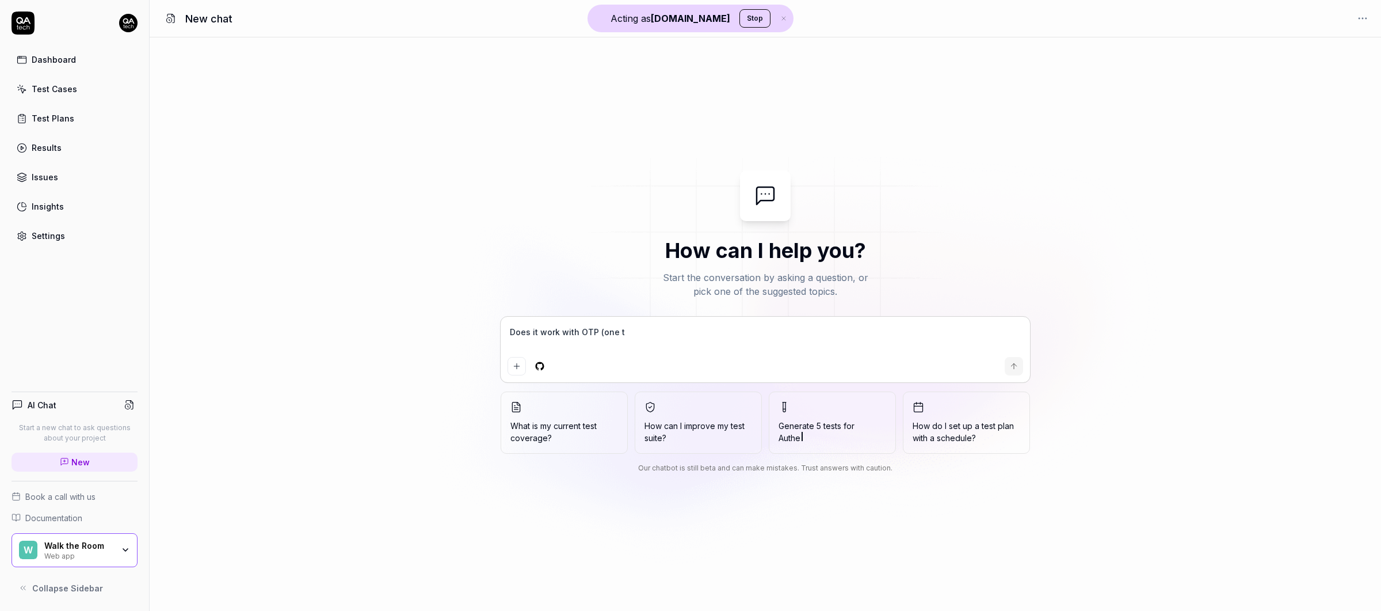
type textarea "*"
type textarea "Does it work with OTP (one tim"
type textarea "*"
type textarea "Does it work with OTP (one time"
type textarea "*"
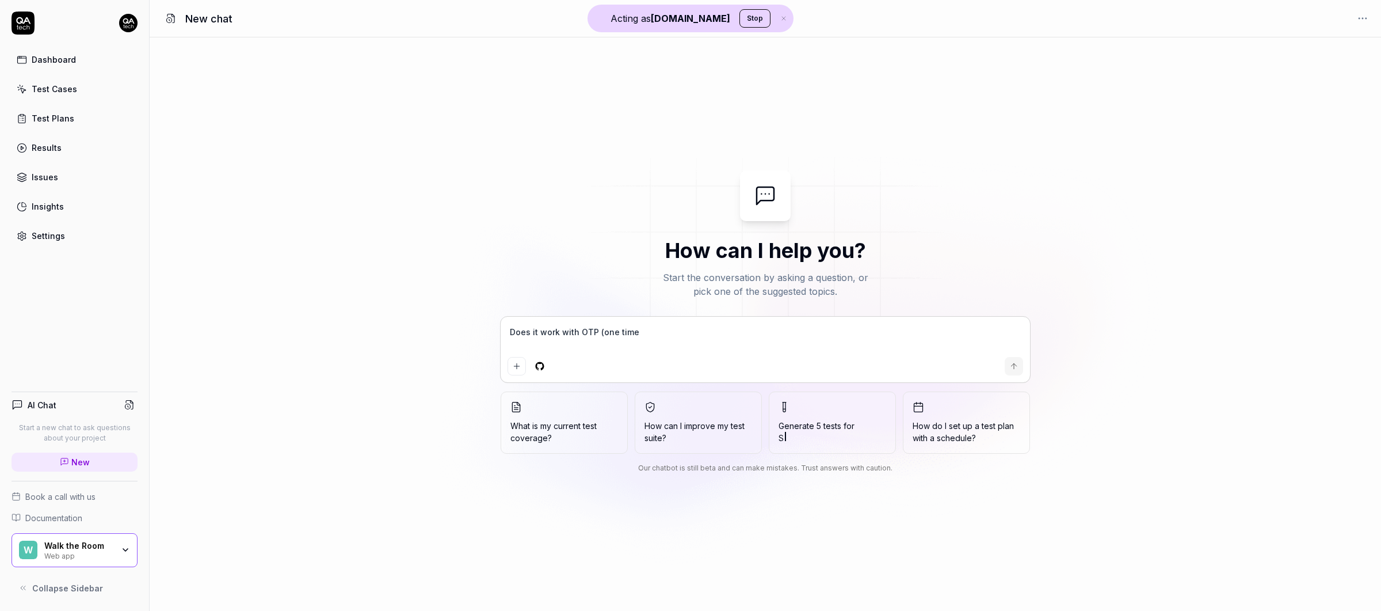
type textarea "Does it work with OTP (one time"
type textarea "*"
type textarea "Does it work with OTP (one time p"
type textarea "*"
type textarea "Does it work with OTP (one time pa"
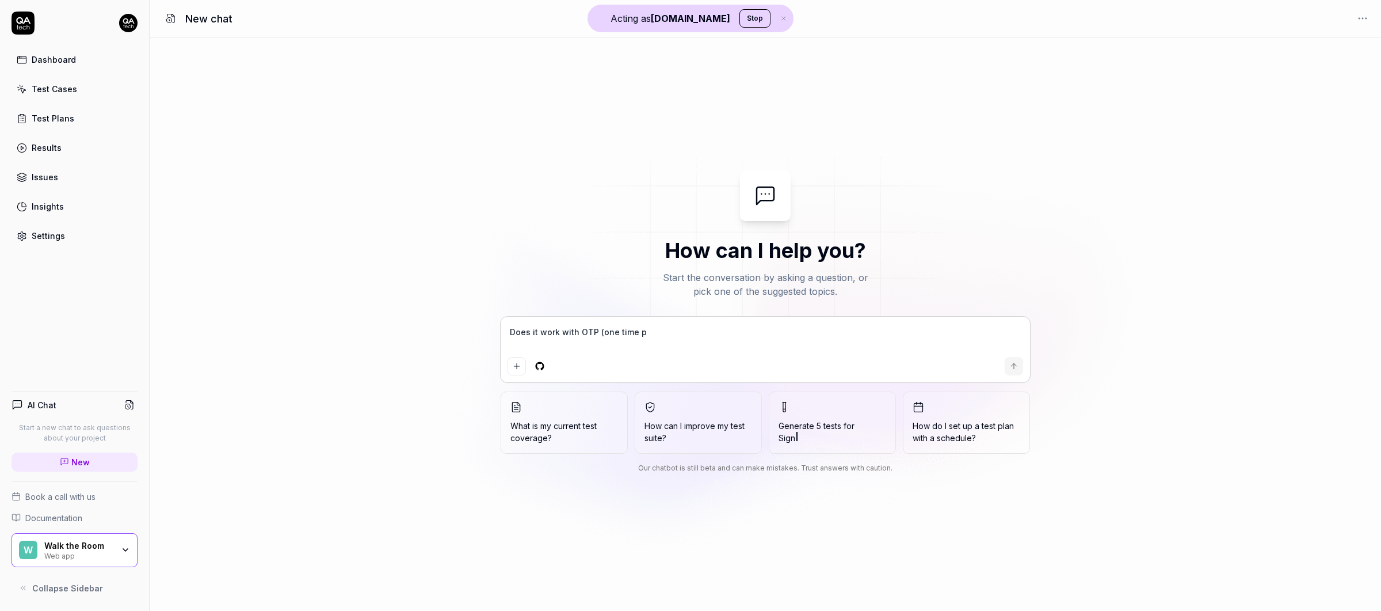
type textarea "*"
type textarea "Does it work with OTP (one time pas"
type textarea "*"
type textarea "Does it work with OTP (one time pass"
type textarea "*"
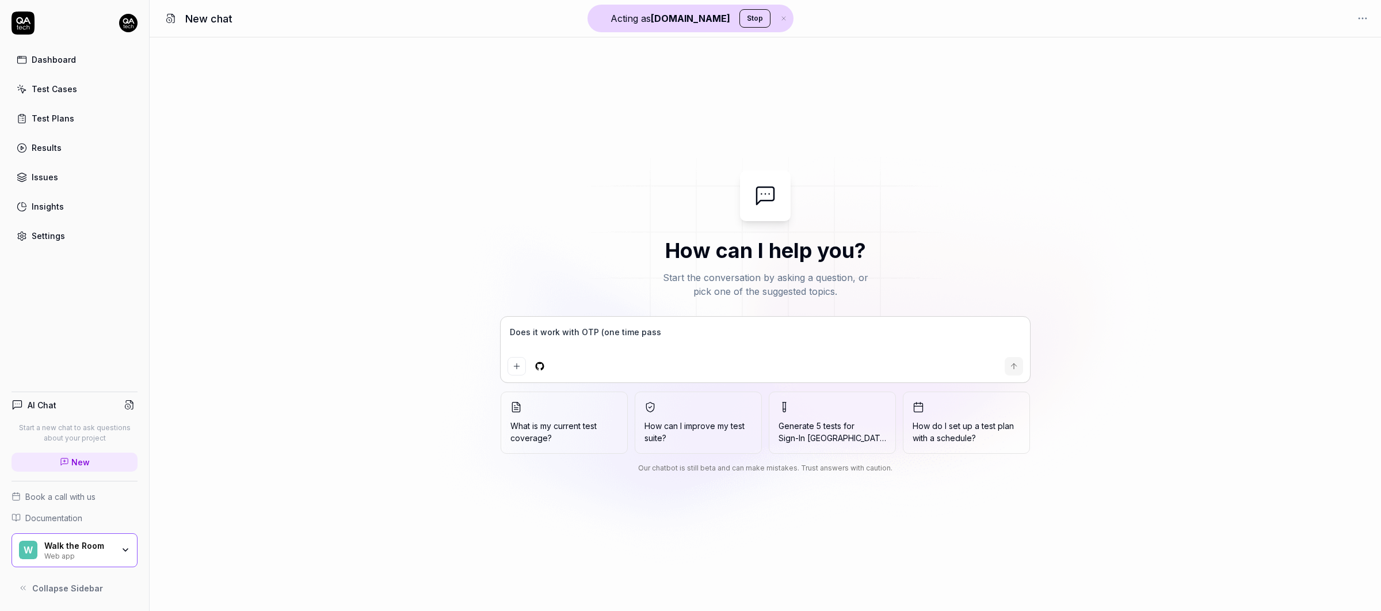
type textarea "Does it work with OTP (one time passw"
type textarea "*"
type textarea "Does it work with OTP (one time passwo"
type textarea "*"
type textarea "Does it work with OTP (one time passwor"
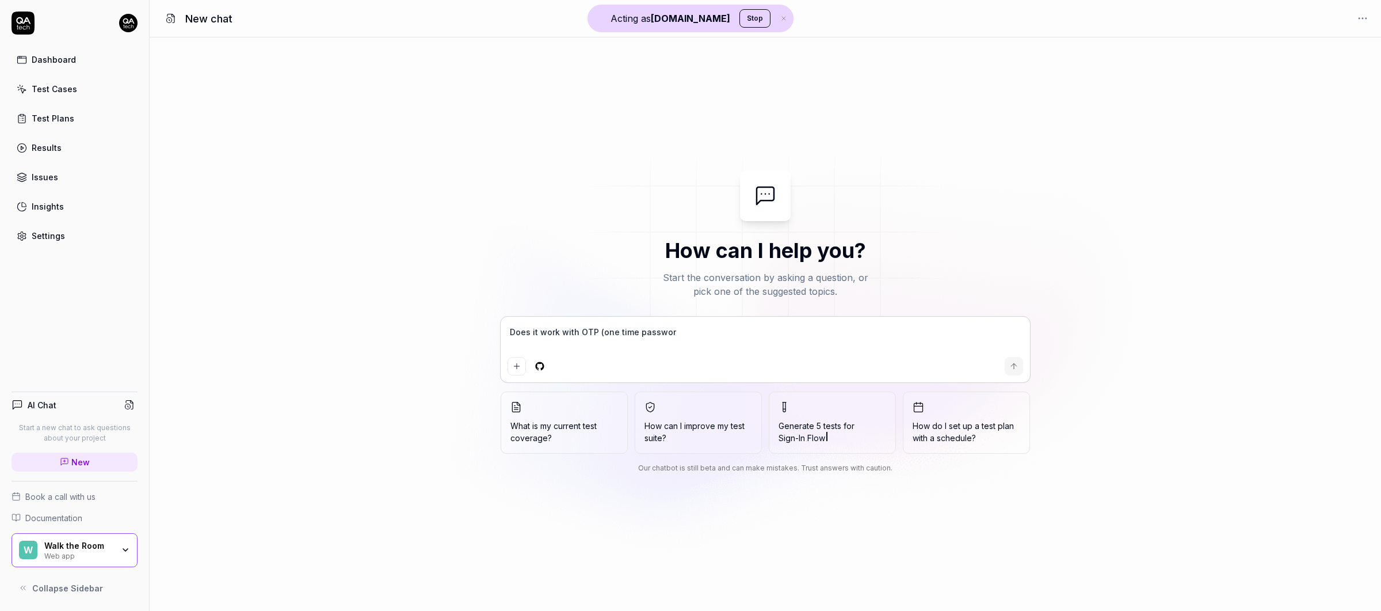
type textarea "*"
type textarea "Does it work with OTP (one time password"
type textarea "*"
type textarea "Does it work with OTP (one time password)"
type textarea "*"
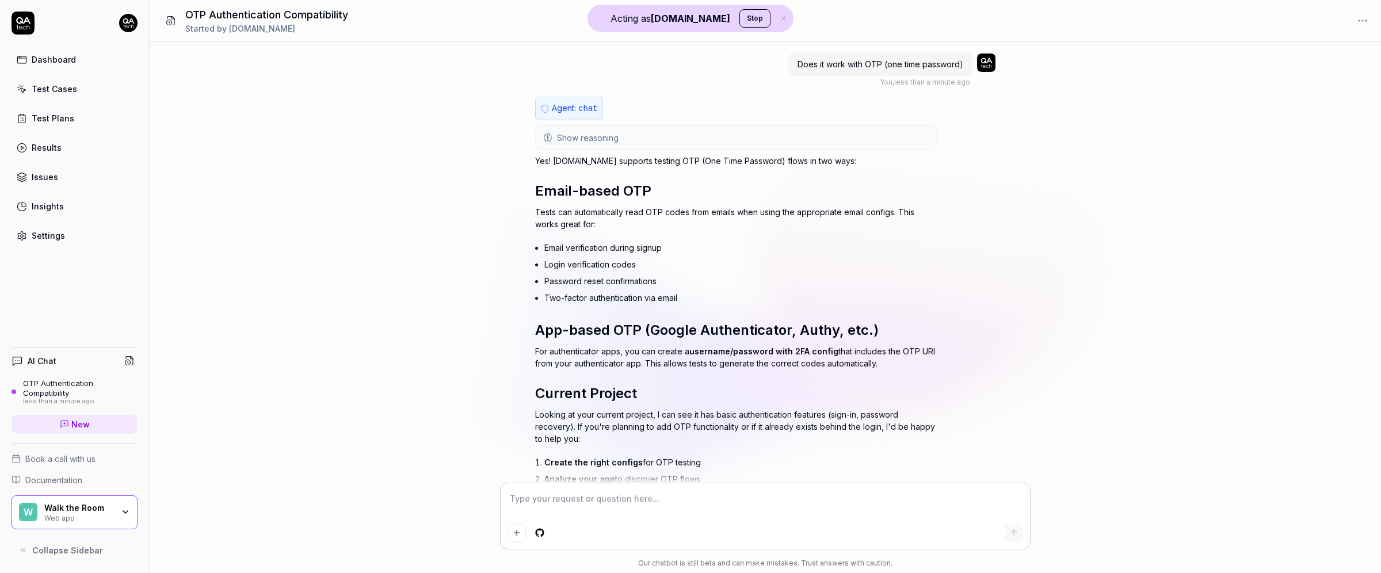
type textarea "*"
click at [68, 421] on icon at bounding box center [64, 424] width 9 height 9
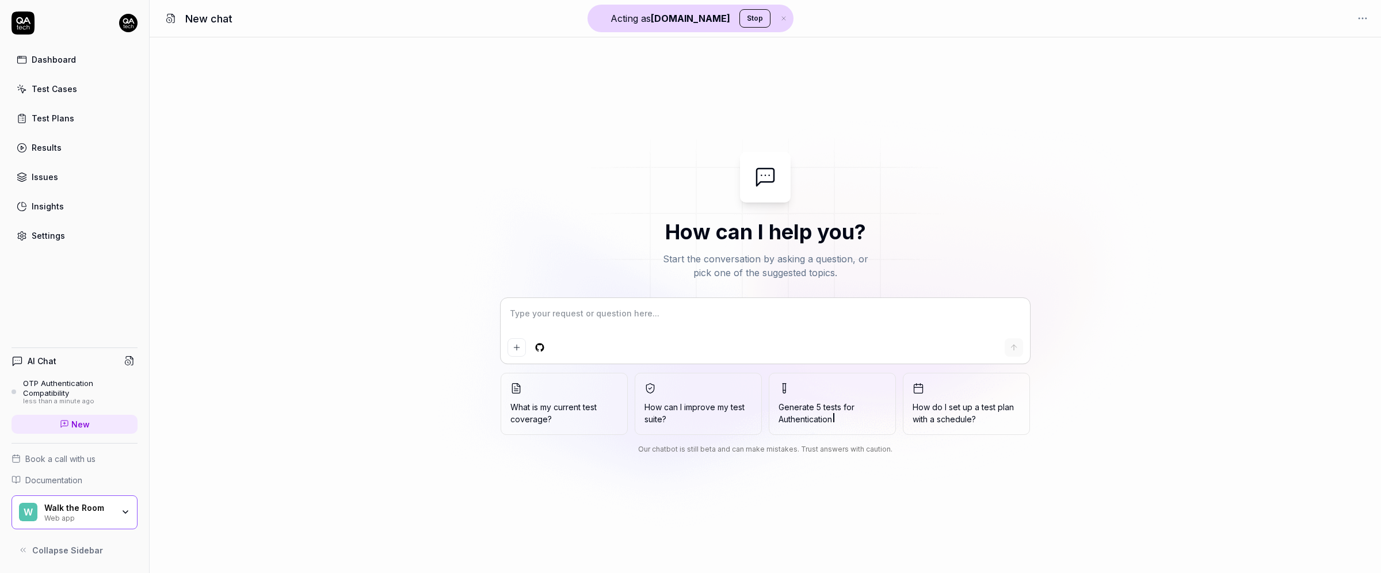
click at [83, 386] on div "OTP Authentication Compatibility" at bounding box center [80, 388] width 115 height 19
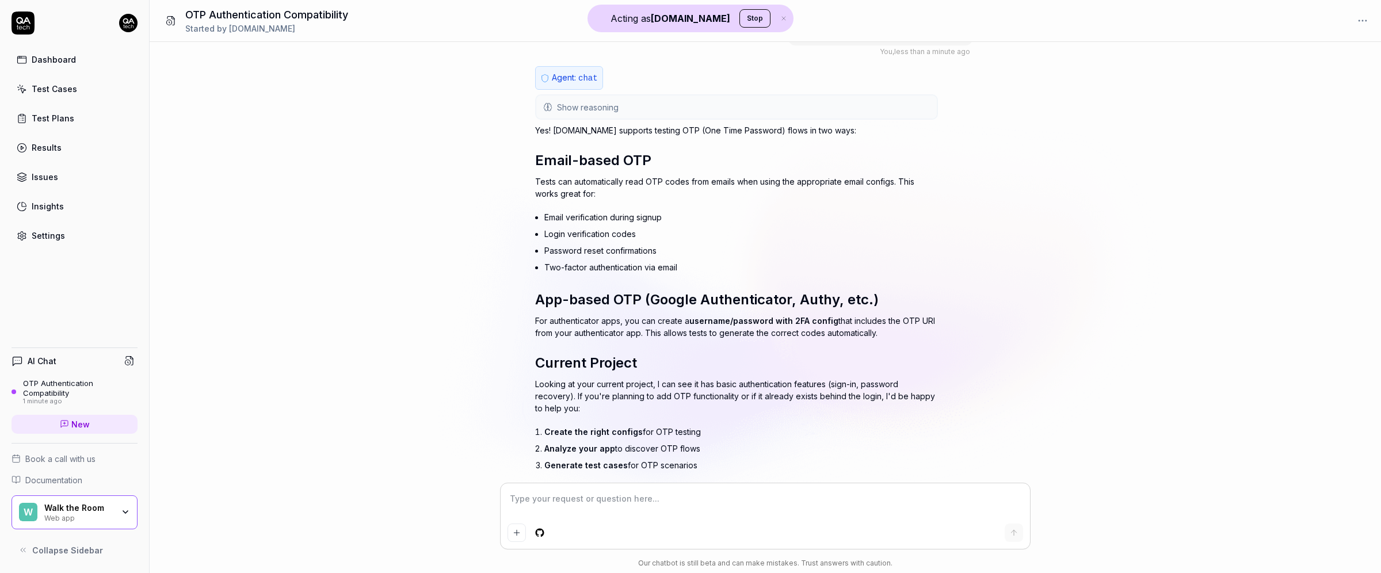
scroll to position [33, 0]
drag, startPoint x: 532, startPoint y: 127, endPoint x: 611, endPoint y: 127, distance: 78.8
click at [611, 127] on div "Does it work with OTP (one time password) You , less than a minute ago Agent: c…" at bounding box center [766, 262] width 1232 height 441
click at [479, 155] on div "Does it work with OTP (one time password) You , less than a minute ago Agent: c…" at bounding box center [766, 262] width 1232 height 441
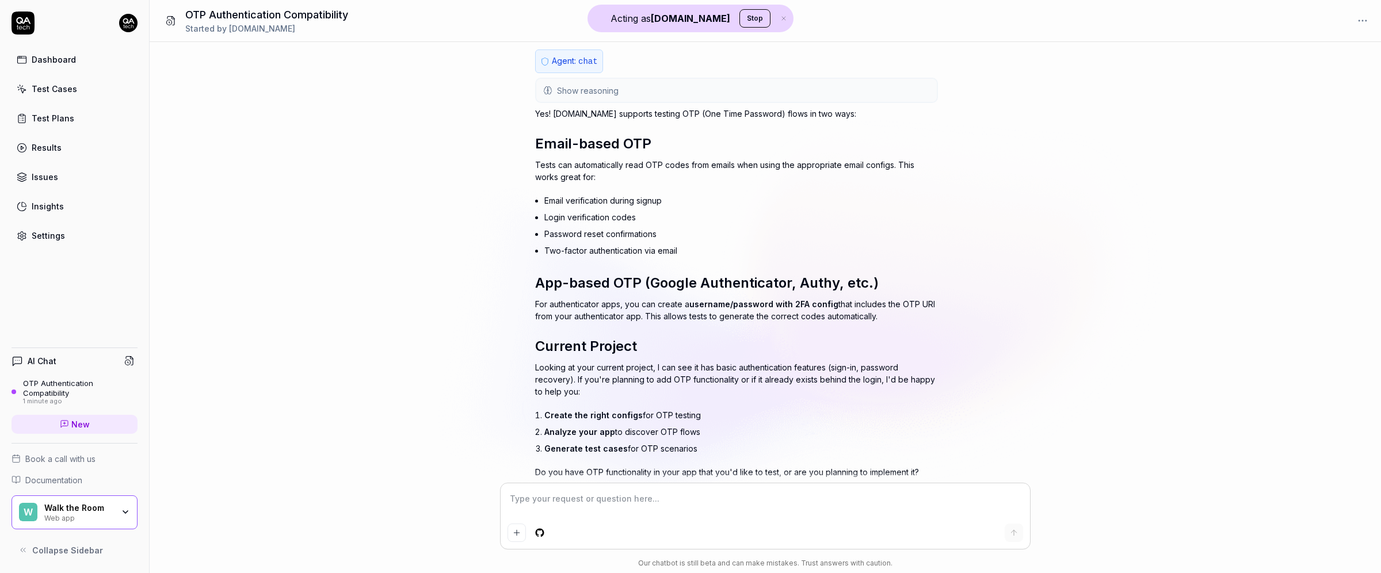
scroll to position [79, 0]
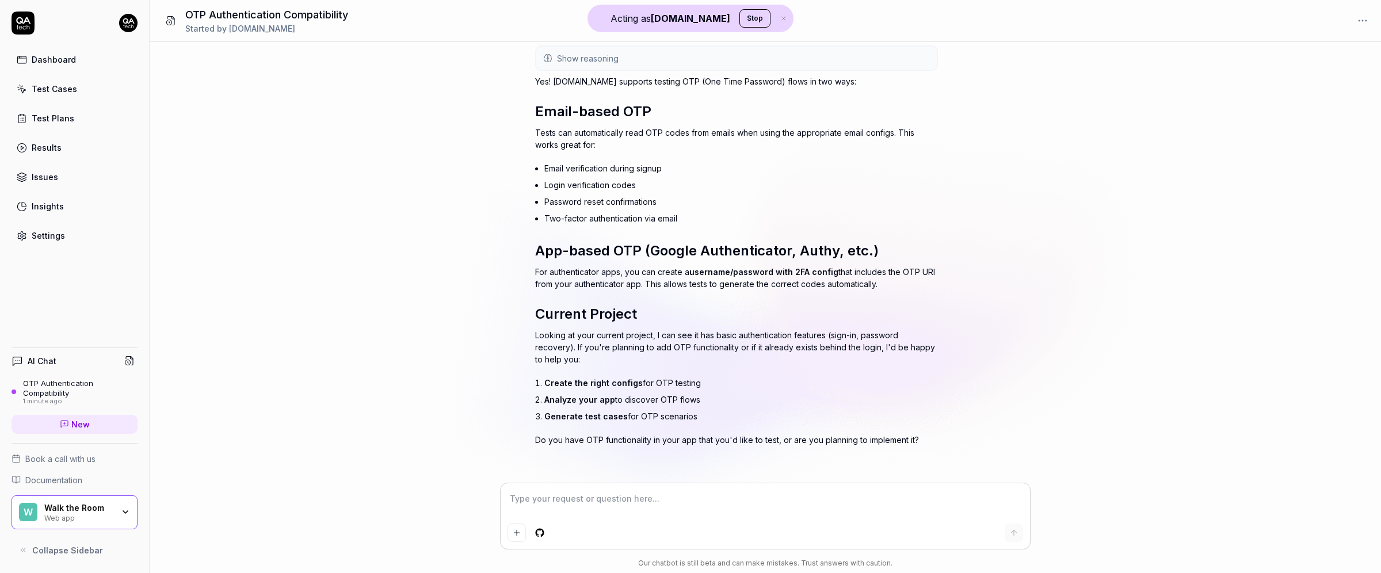
click at [51, 84] on div "Test Cases" at bounding box center [54, 89] width 45 height 12
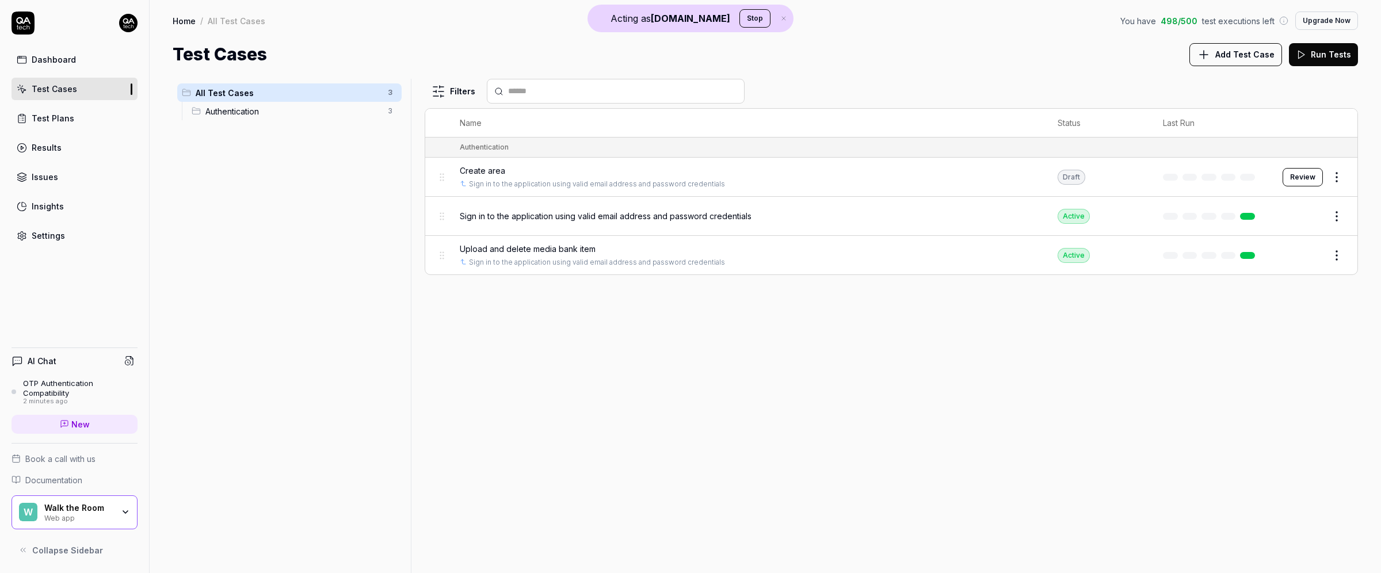
click at [497, 166] on span "Create area" at bounding box center [482, 171] width 45 height 12
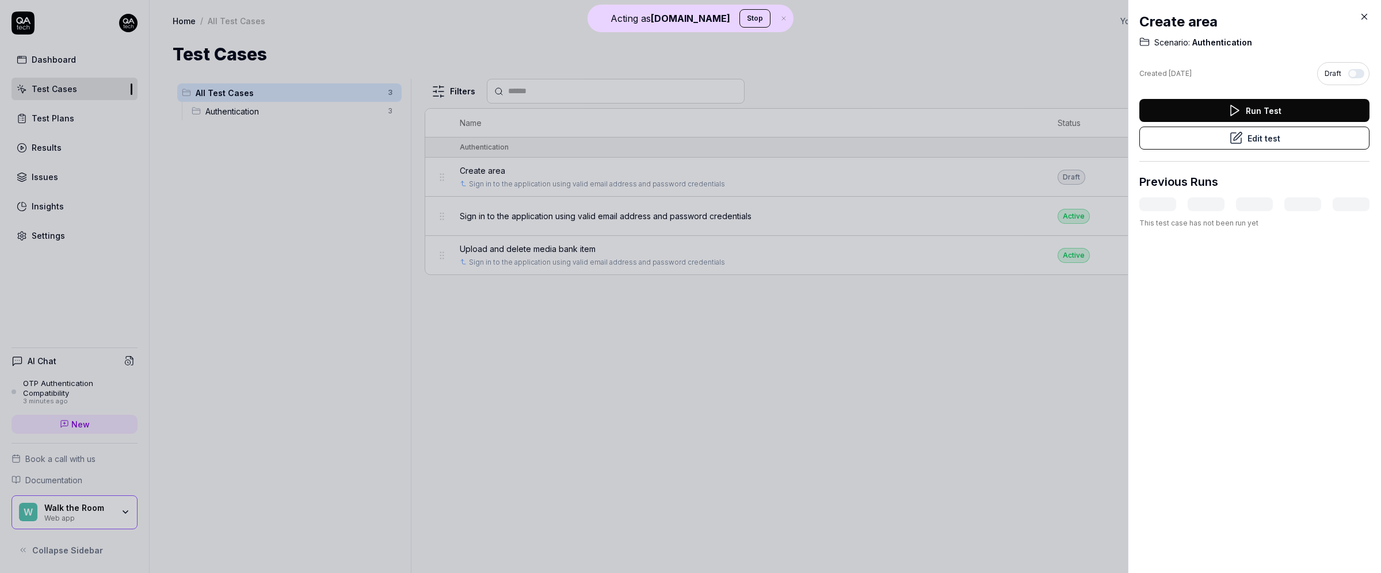
click at [1209, 132] on button "Edit test" at bounding box center [1254, 138] width 230 height 23
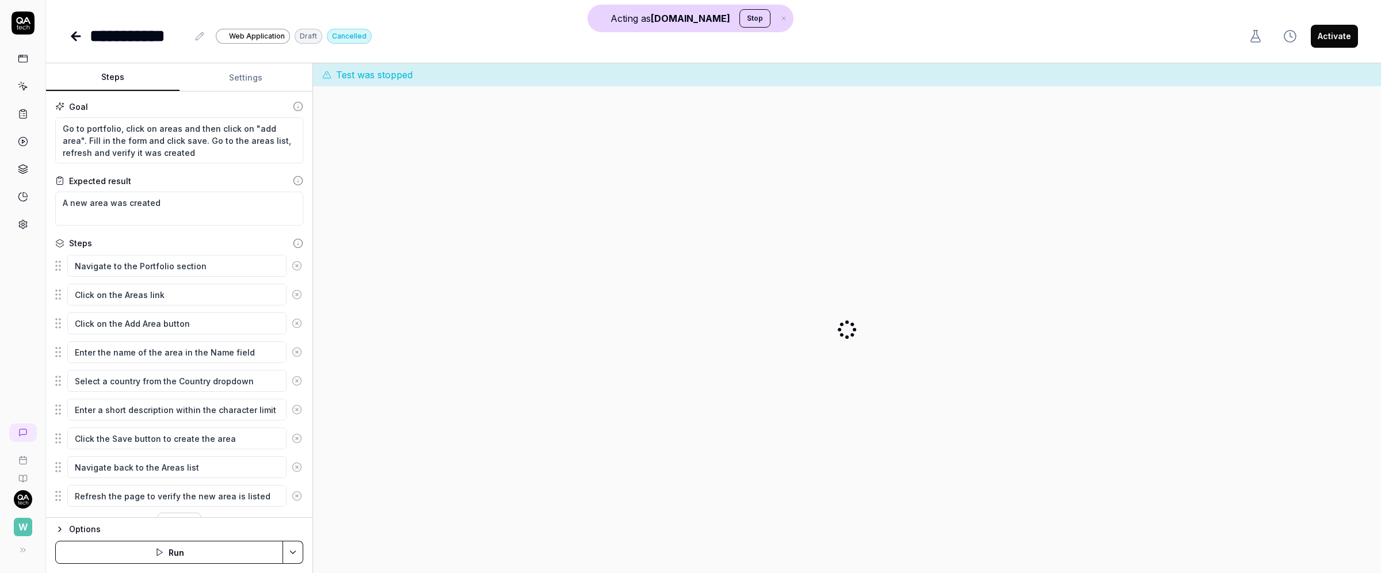
type textarea "*"
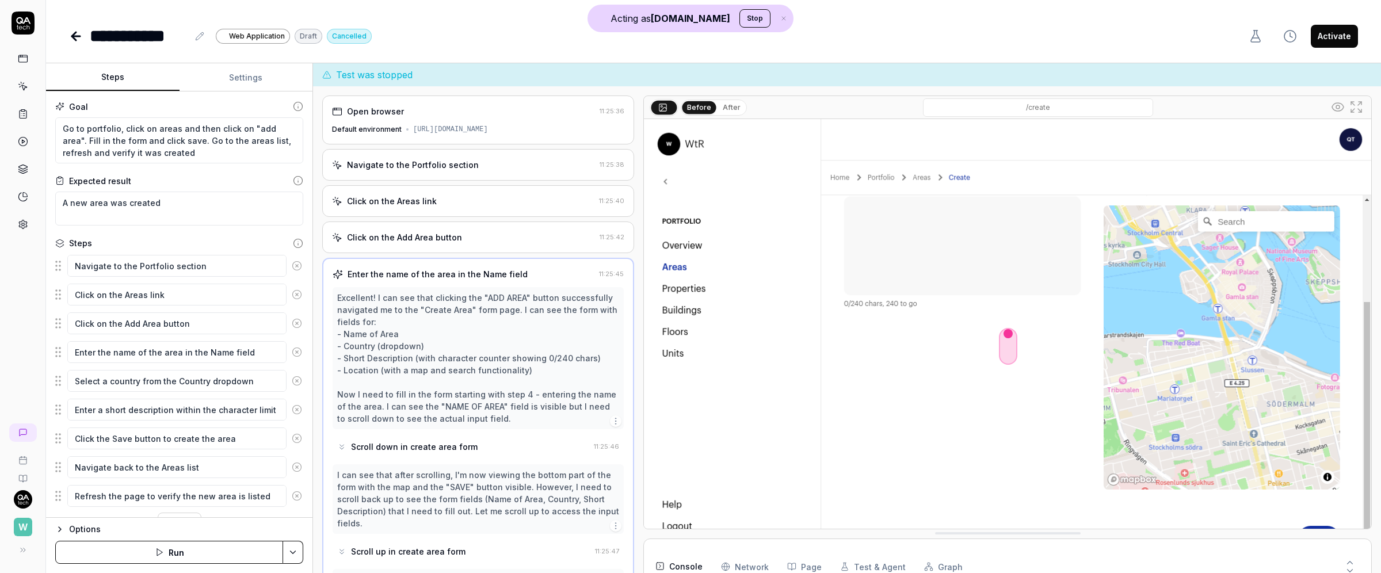
click at [421, 243] on div "Click on the Add Area button" at bounding box center [404, 237] width 115 height 12
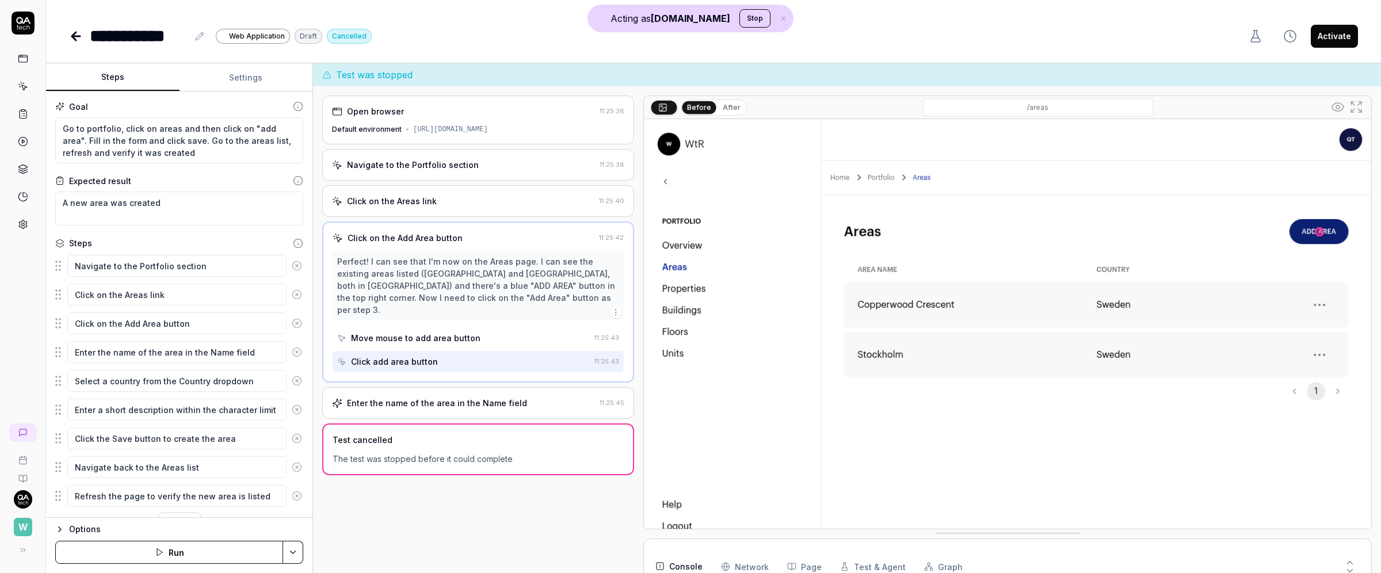
click at [22, 80] on link at bounding box center [23, 86] width 21 height 21
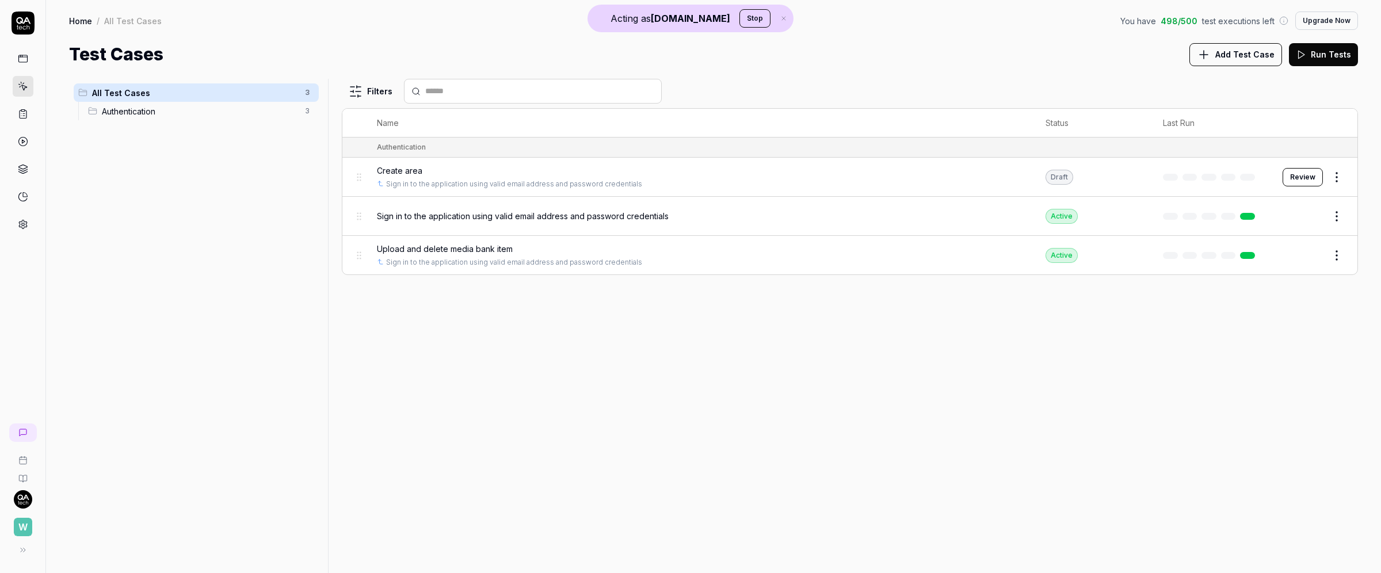
click at [21, 88] on icon at bounding box center [23, 86] width 10 height 10
